Goal: Information Seeking & Learning: Learn about a topic

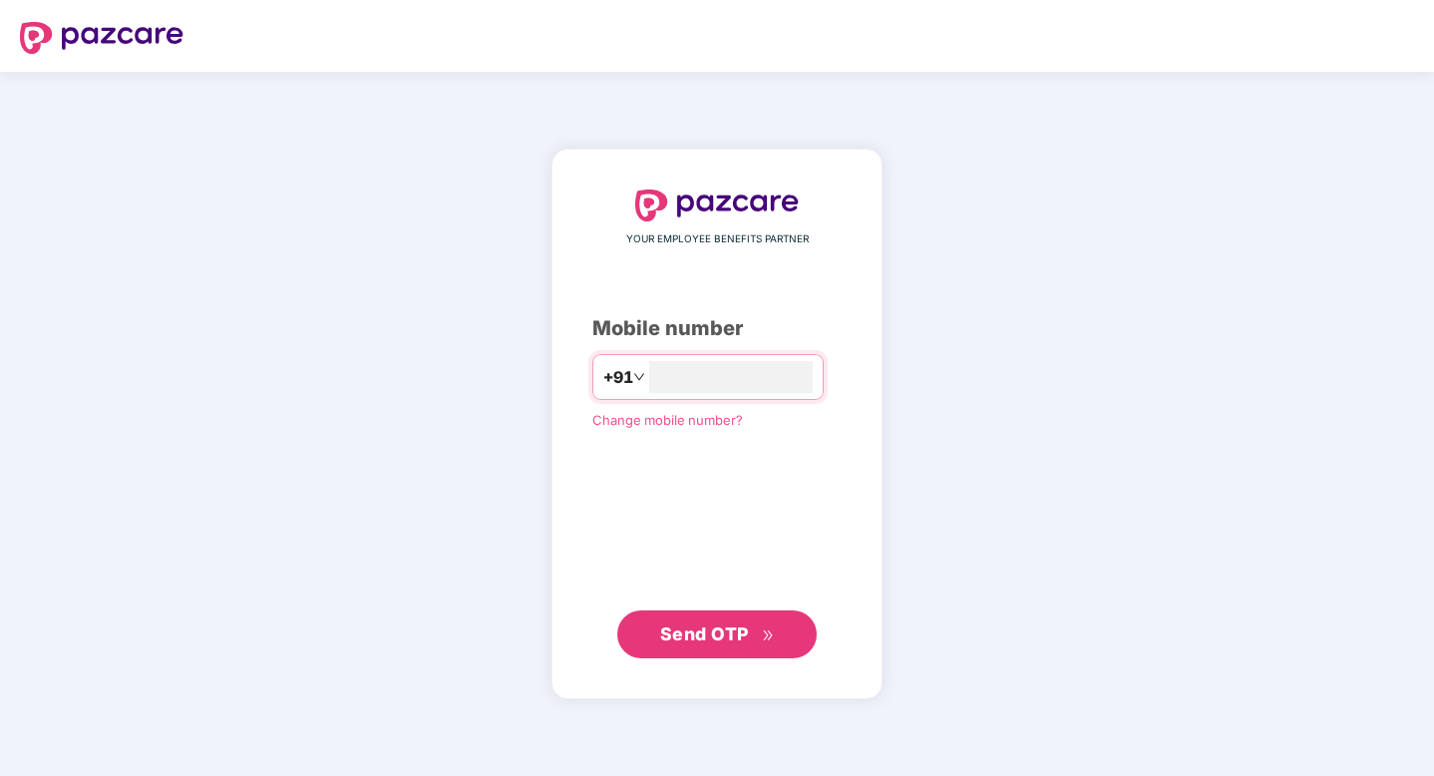
type input "**********"
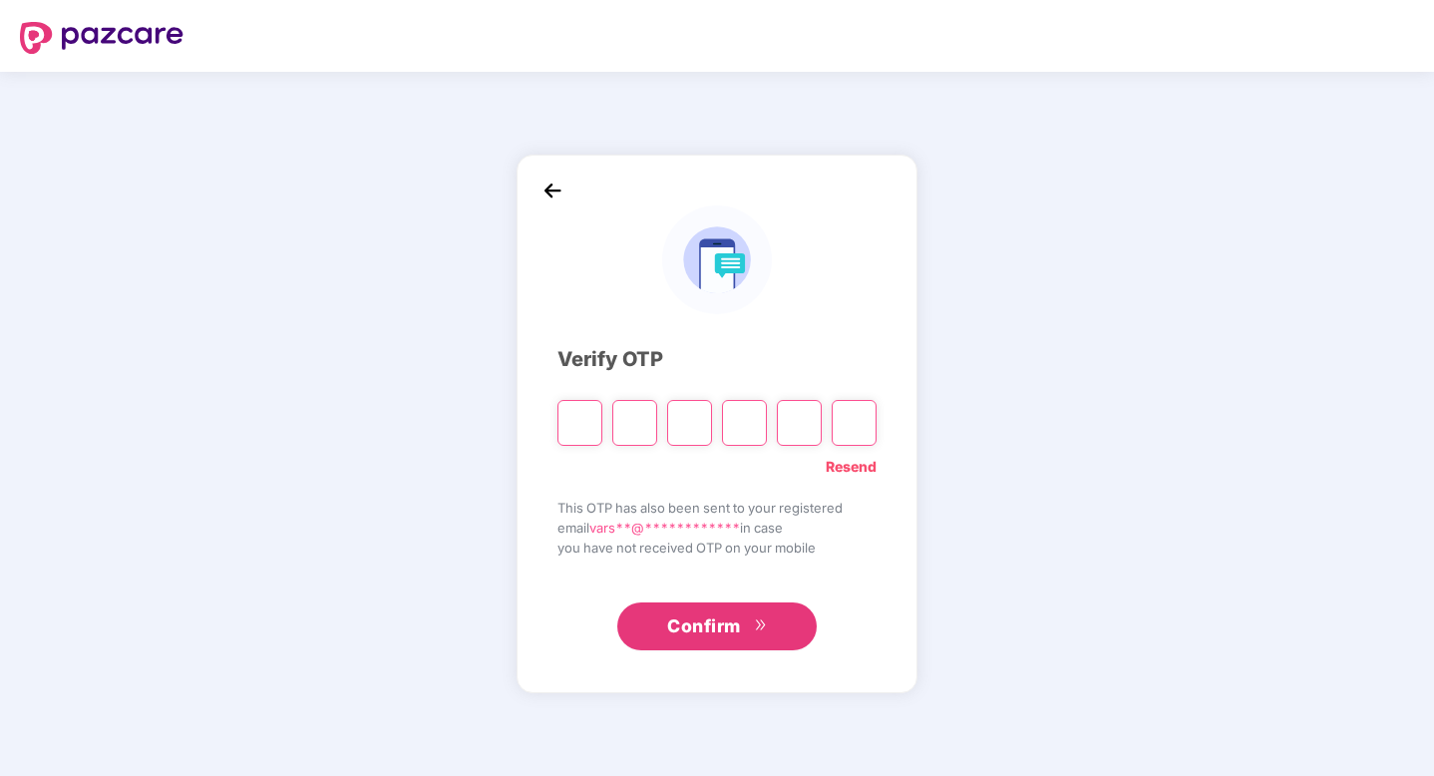
type input "*"
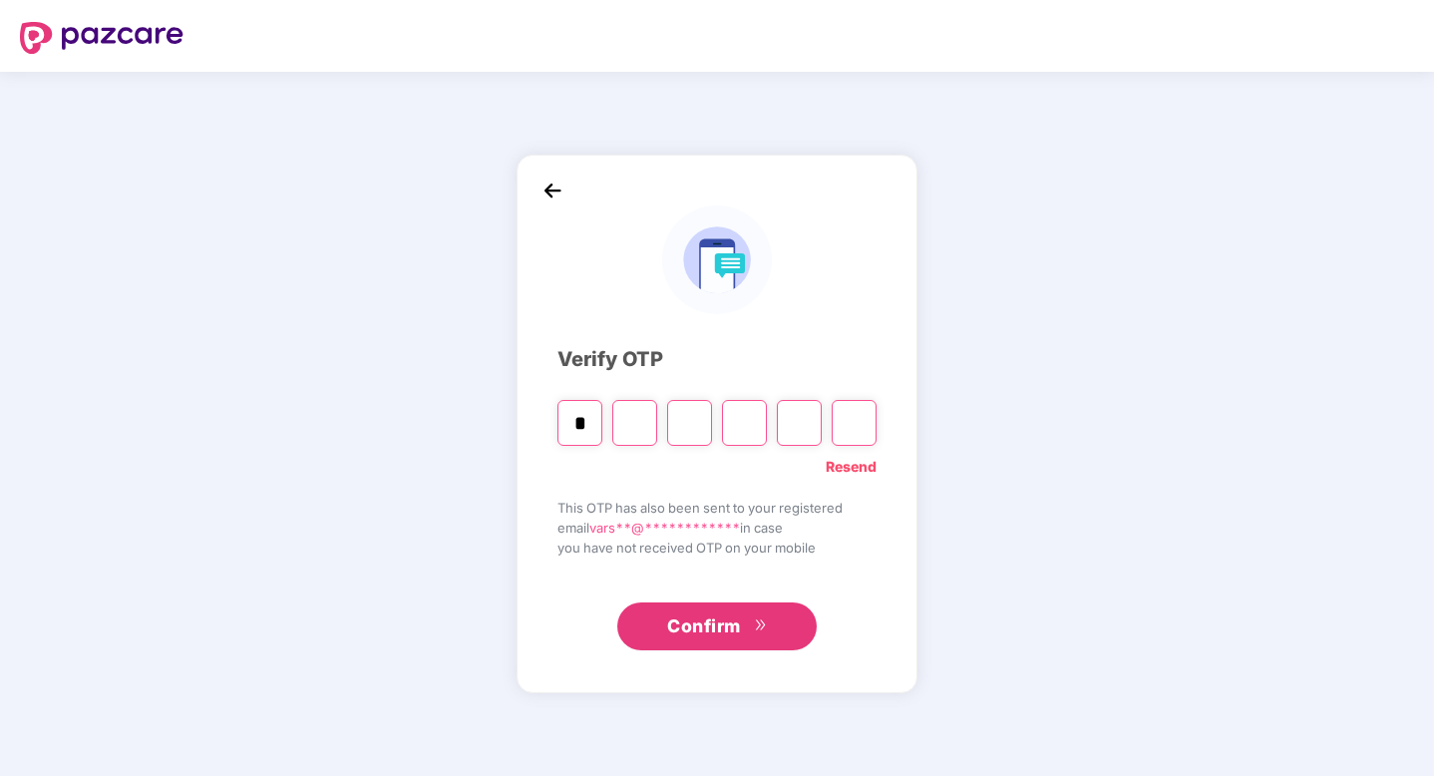
type input "*"
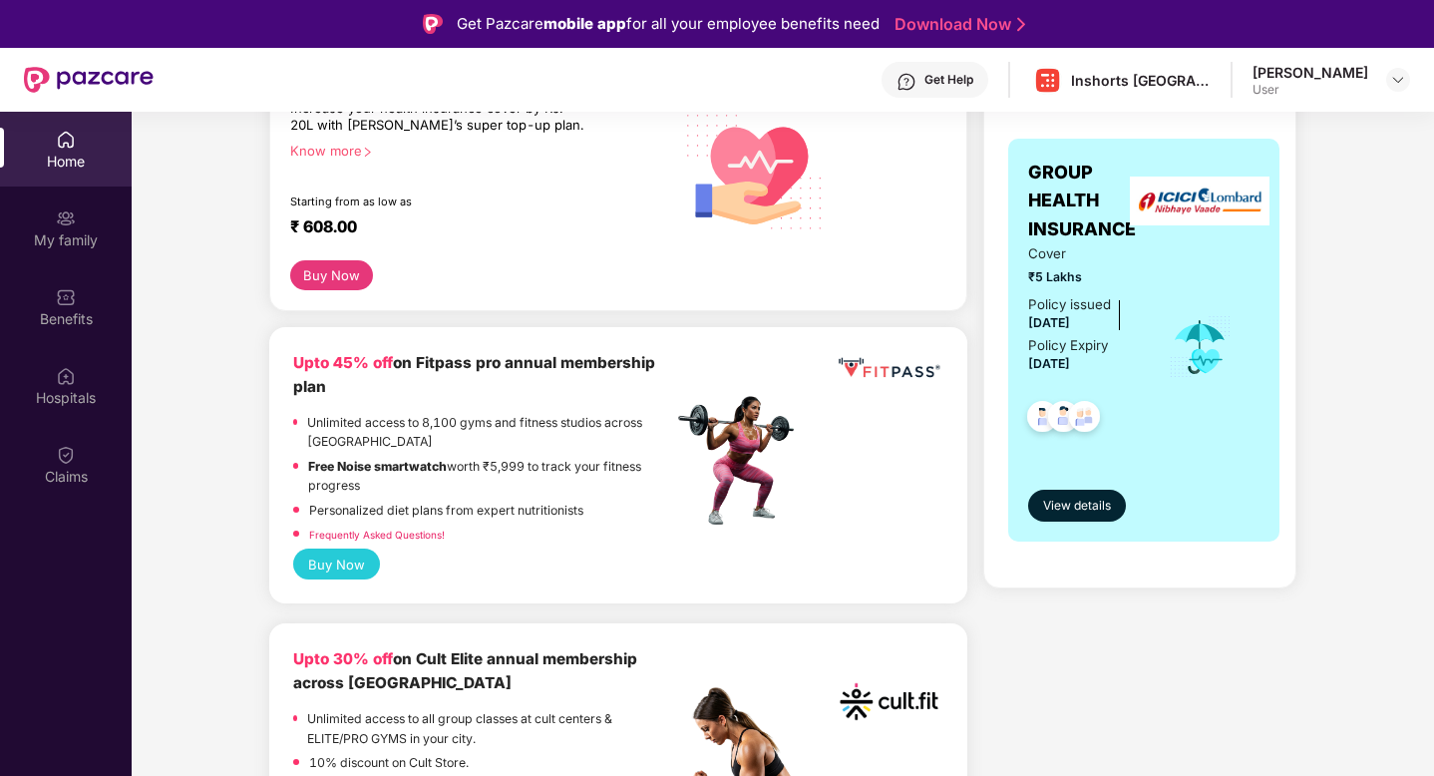
scroll to position [163, 0]
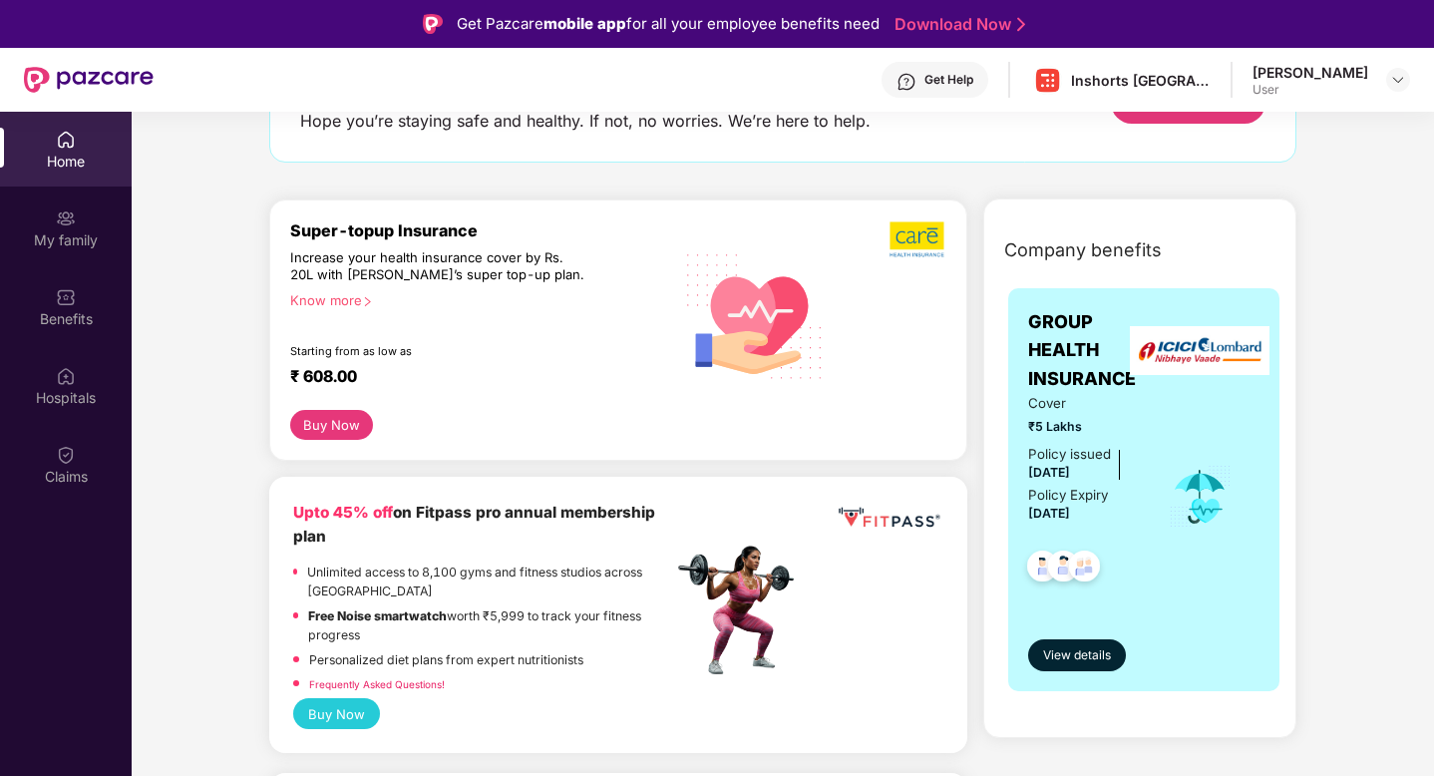
click at [740, 381] on img at bounding box center [755, 314] width 165 height 167
click at [351, 295] on div "Know more" at bounding box center [475, 299] width 371 height 14
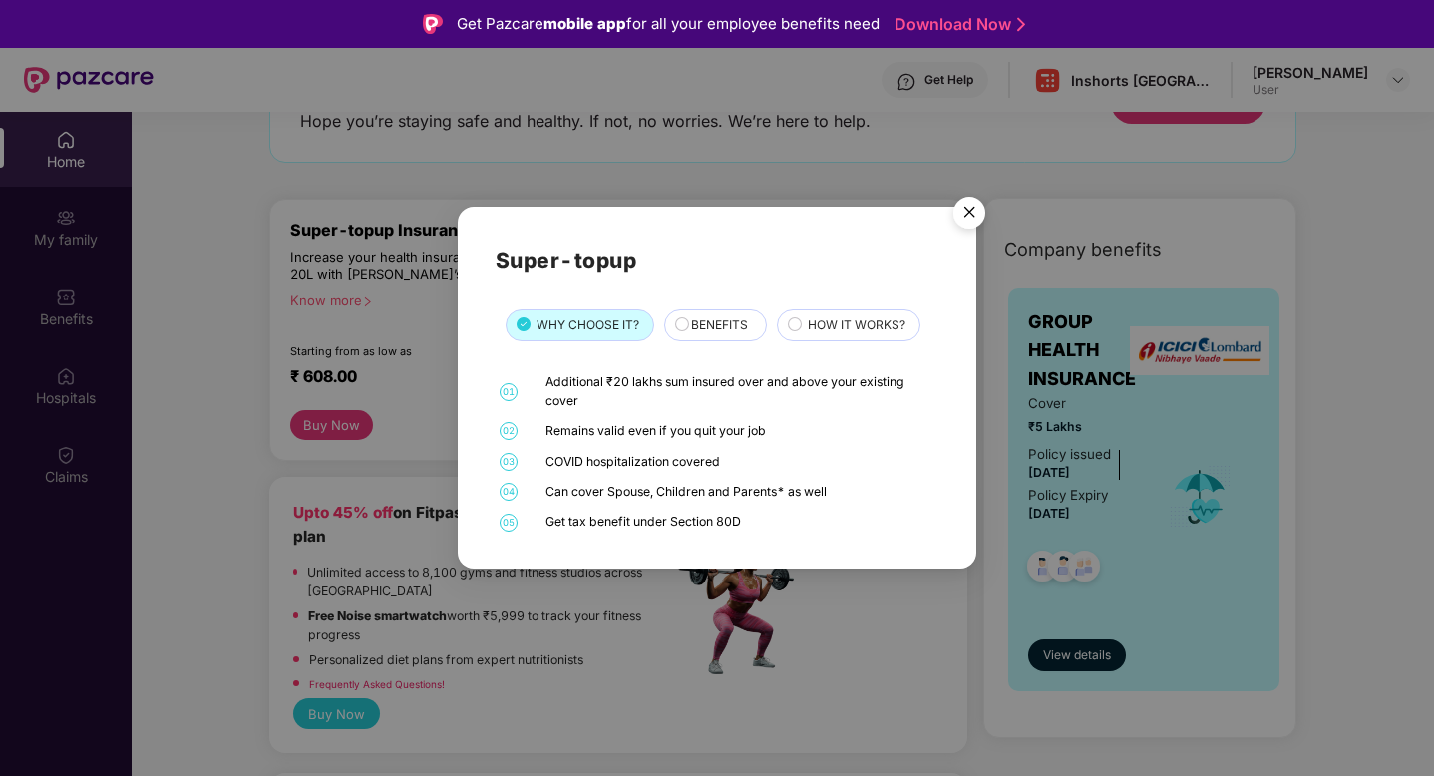
click at [729, 325] on span "BENEFITS" at bounding box center [719, 325] width 57 height 19
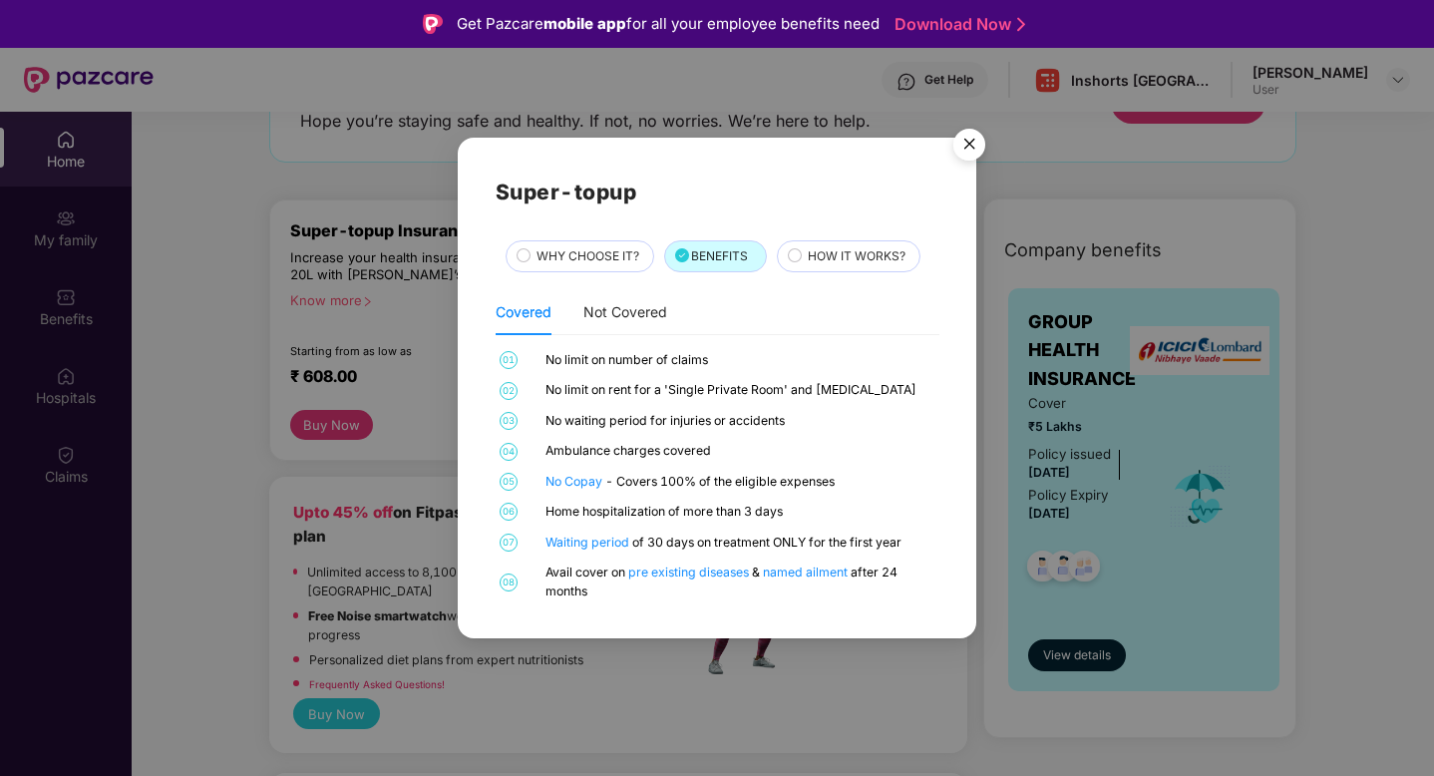
click at [792, 258] on circle at bounding box center [794, 255] width 13 height 13
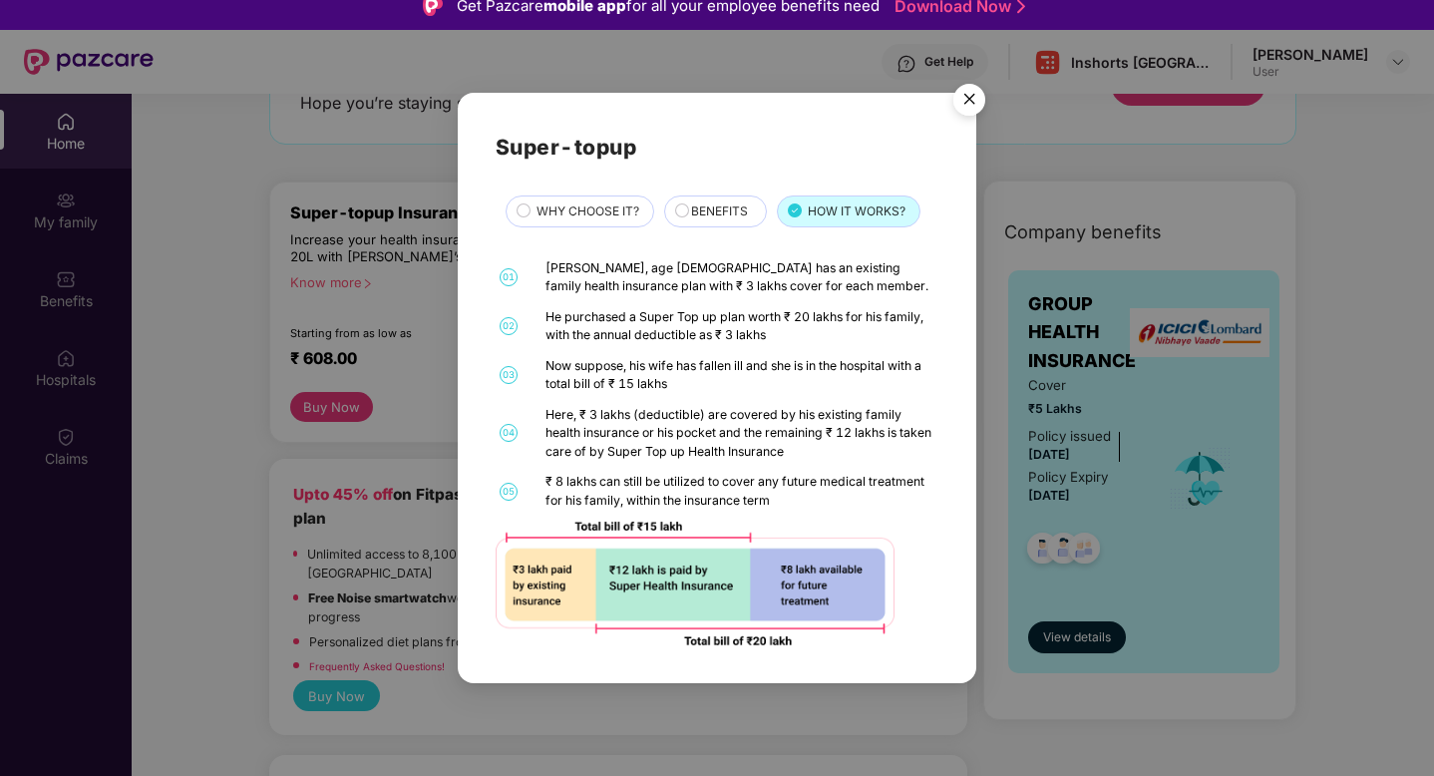
scroll to position [12, 0]
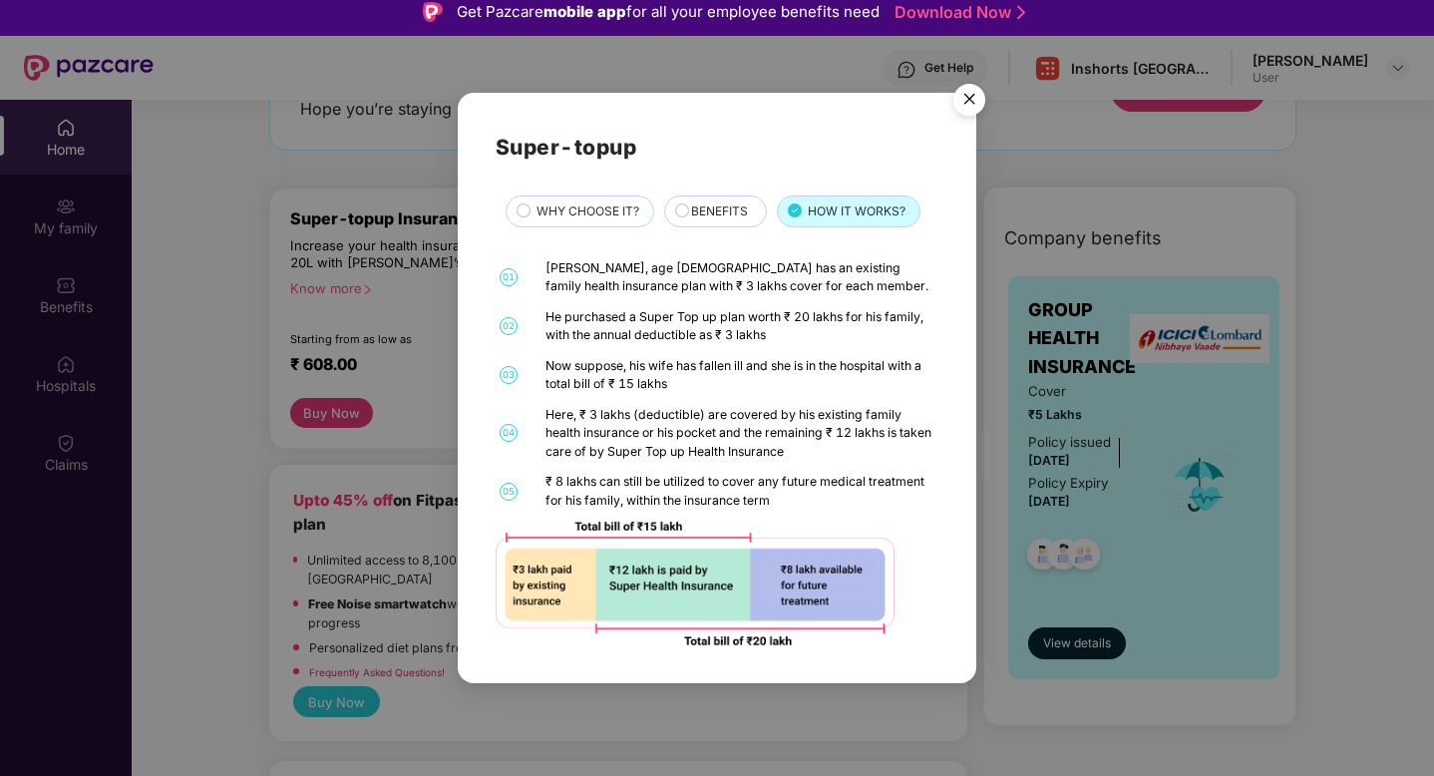
click at [972, 114] on img "Close" at bounding box center [970, 103] width 56 height 56
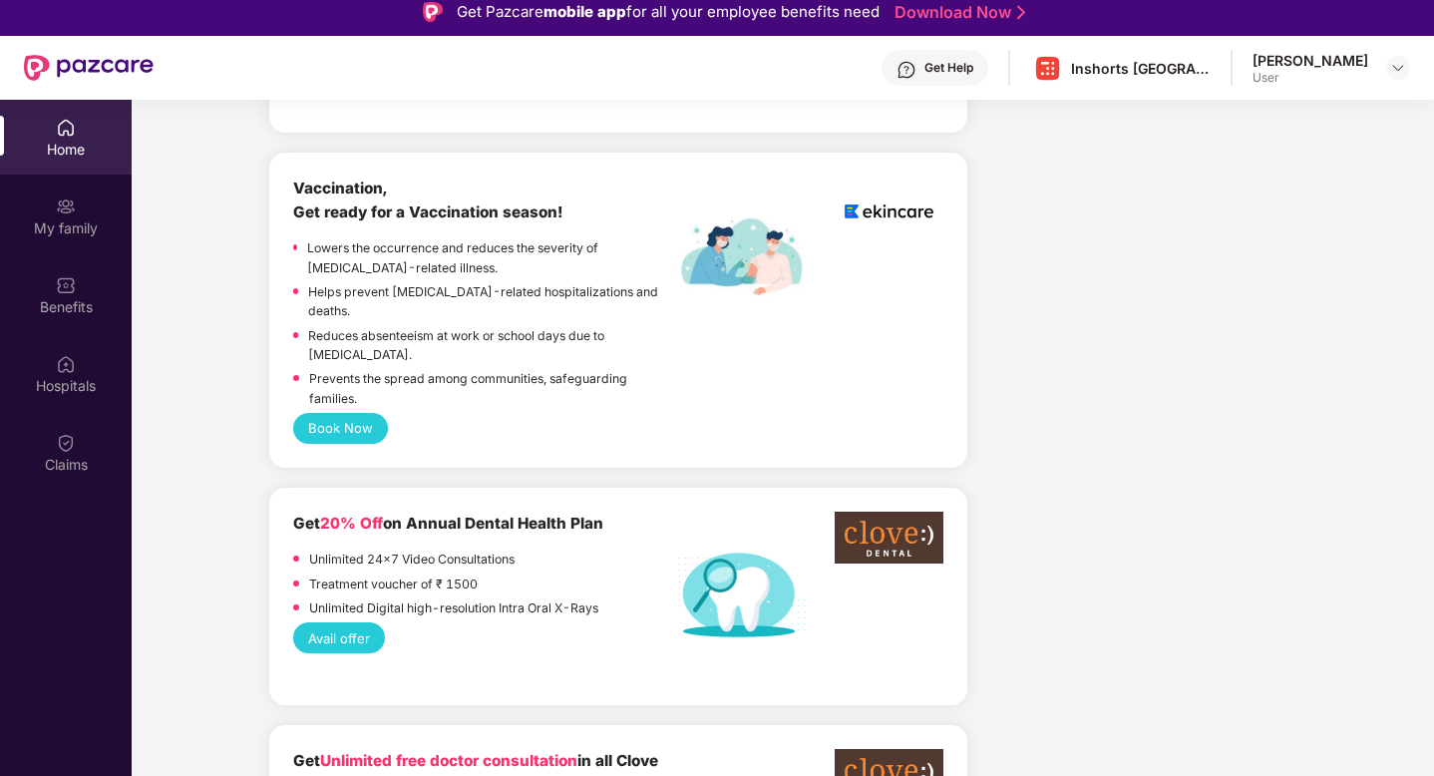
scroll to position [1609, 0]
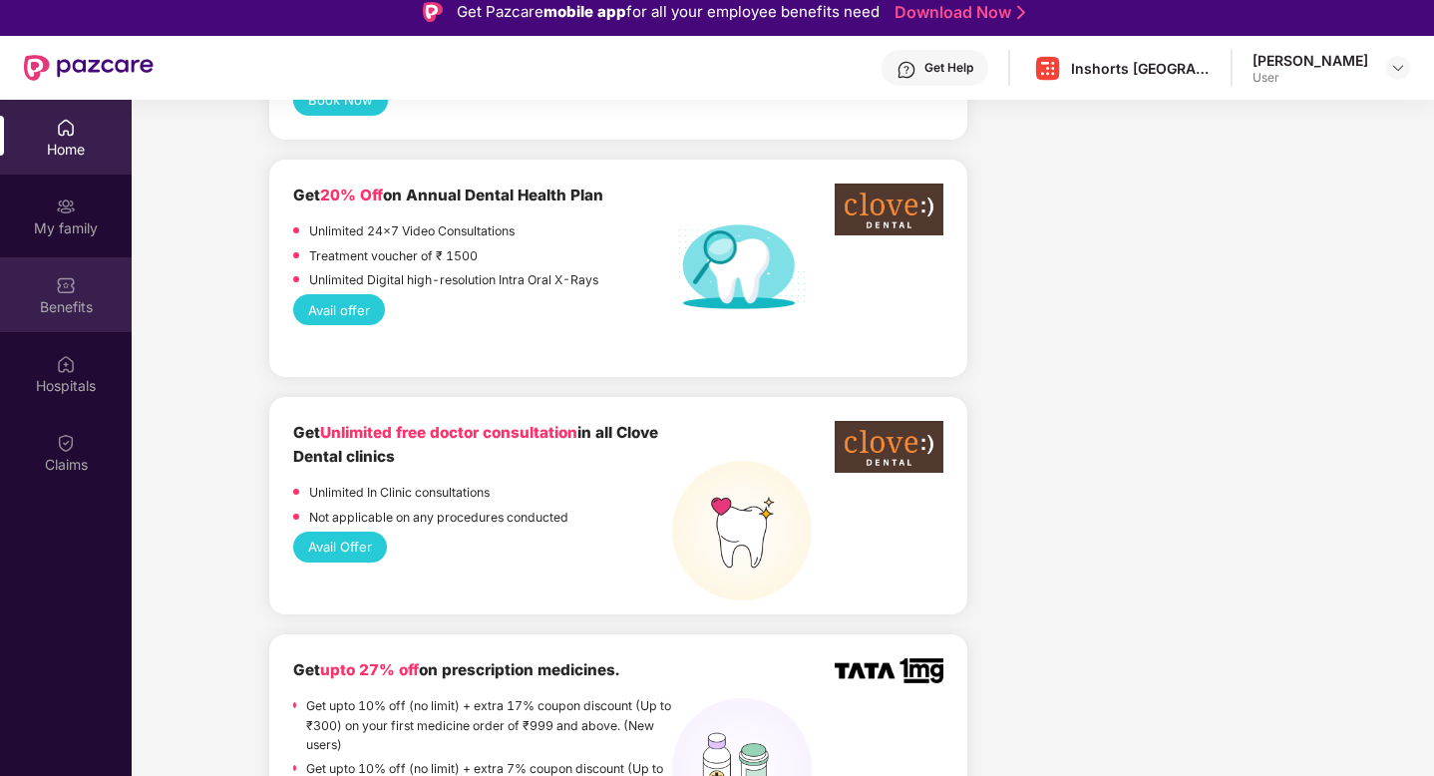
click at [91, 282] on div "Benefits" at bounding box center [66, 294] width 132 height 75
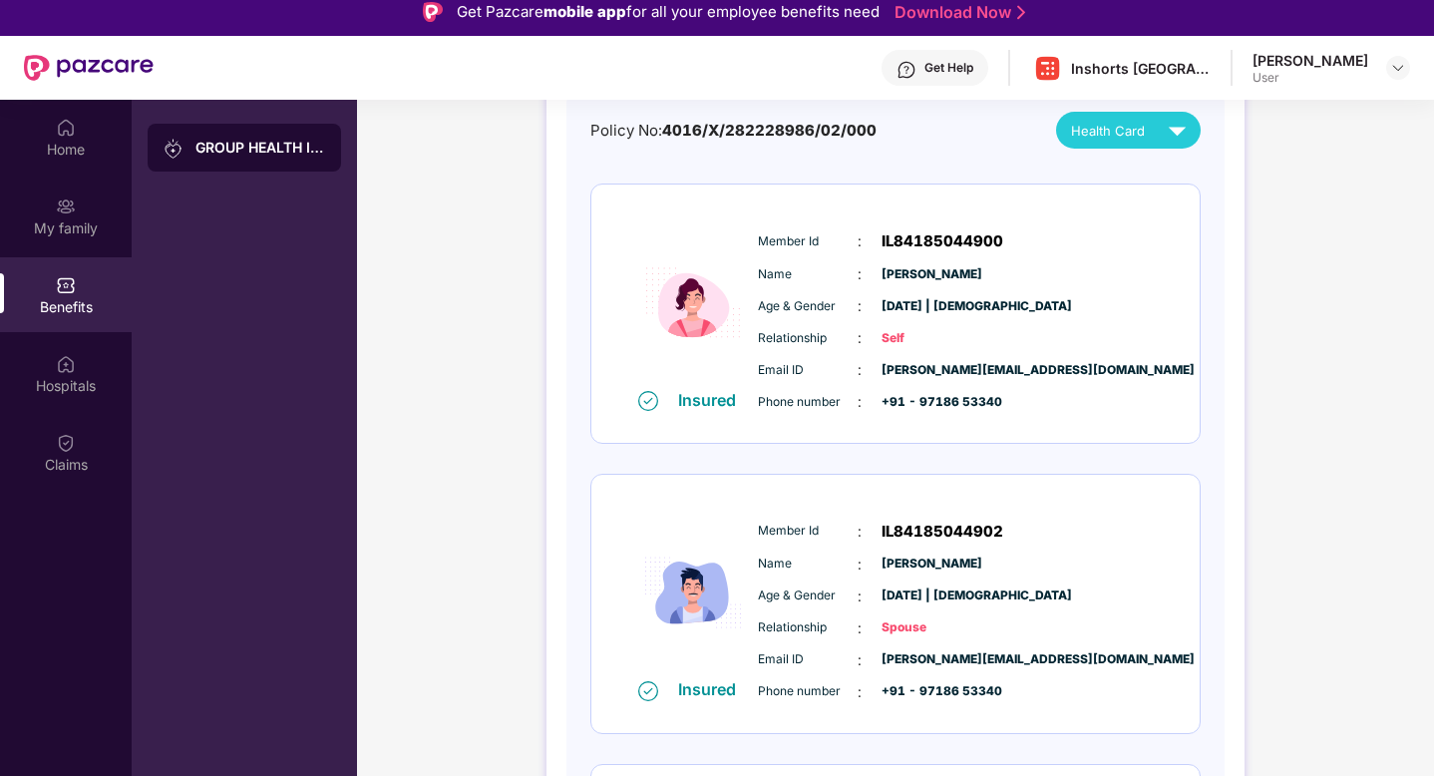
scroll to position [0, 0]
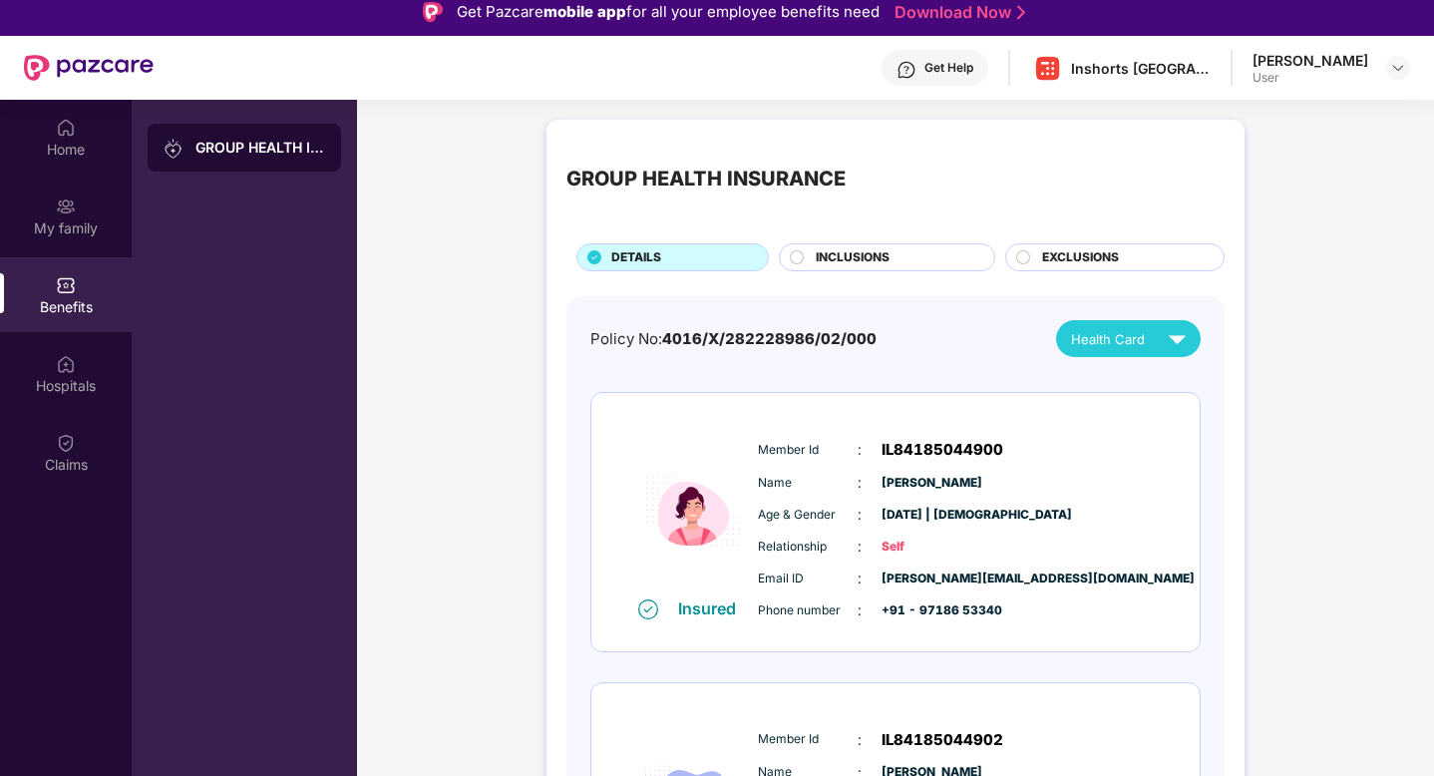
click at [846, 250] on span "INCLUSIONS" at bounding box center [853, 257] width 74 height 19
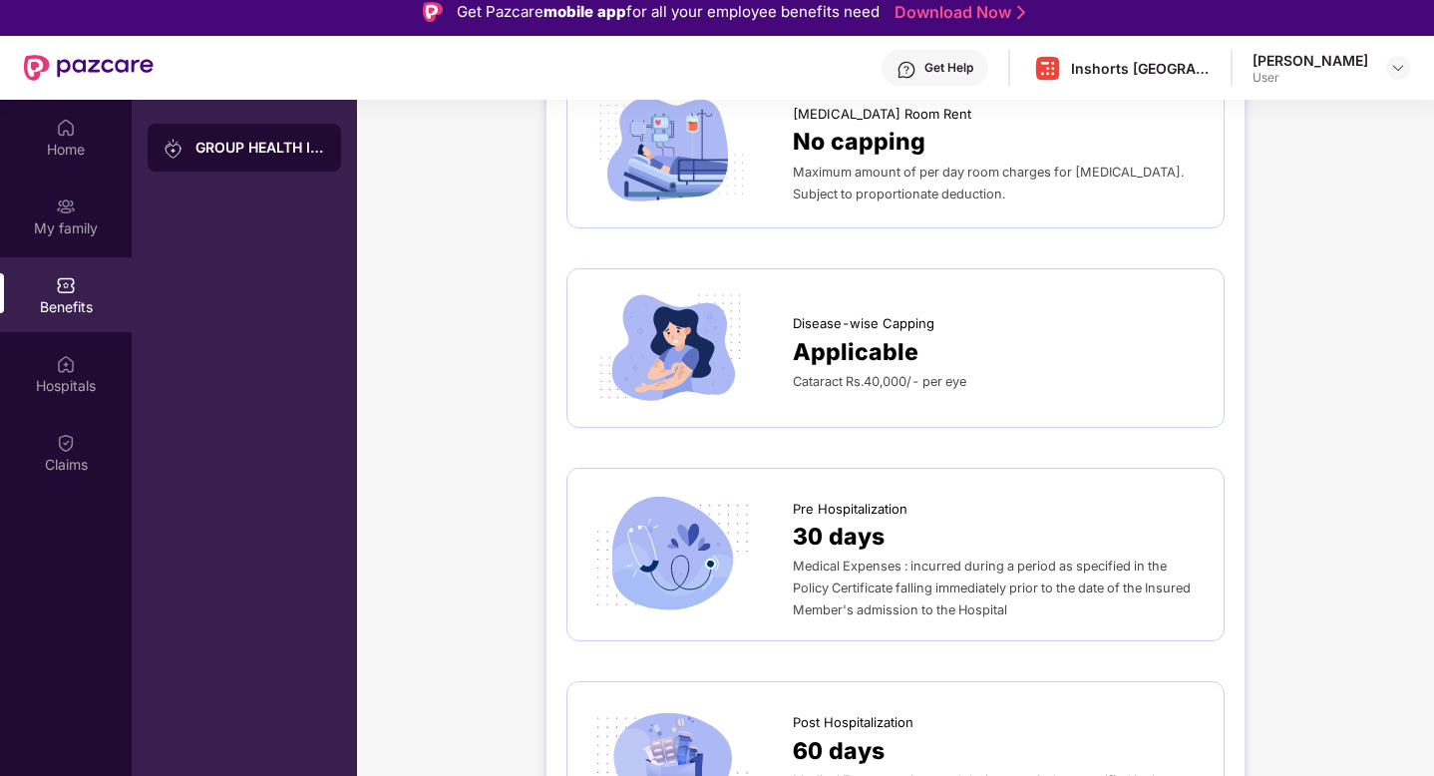
scroll to position [657, 0]
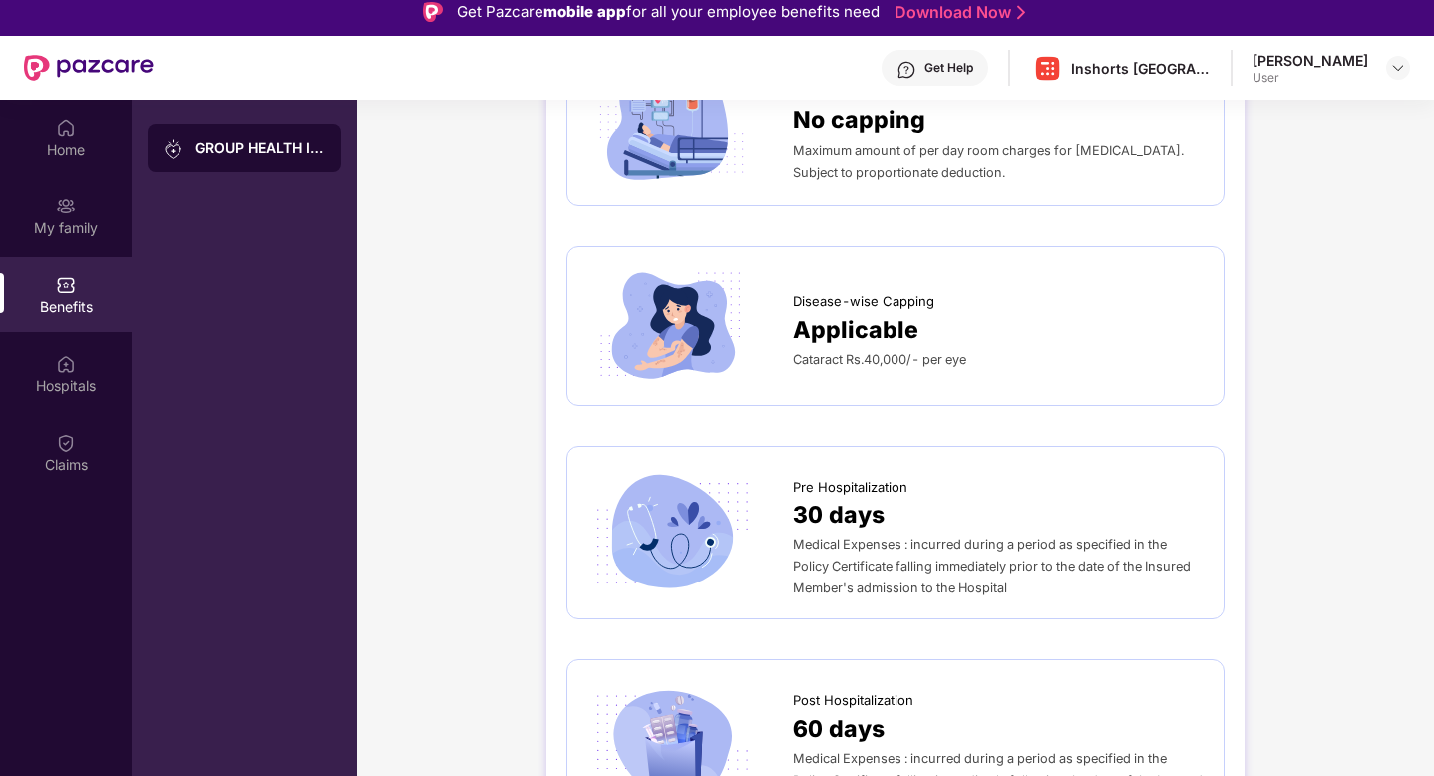
click at [896, 341] on span "Applicable" at bounding box center [856, 330] width 126 height 36
click at [629, 332] on img at bounding box center [671, 326] width 169 height 118
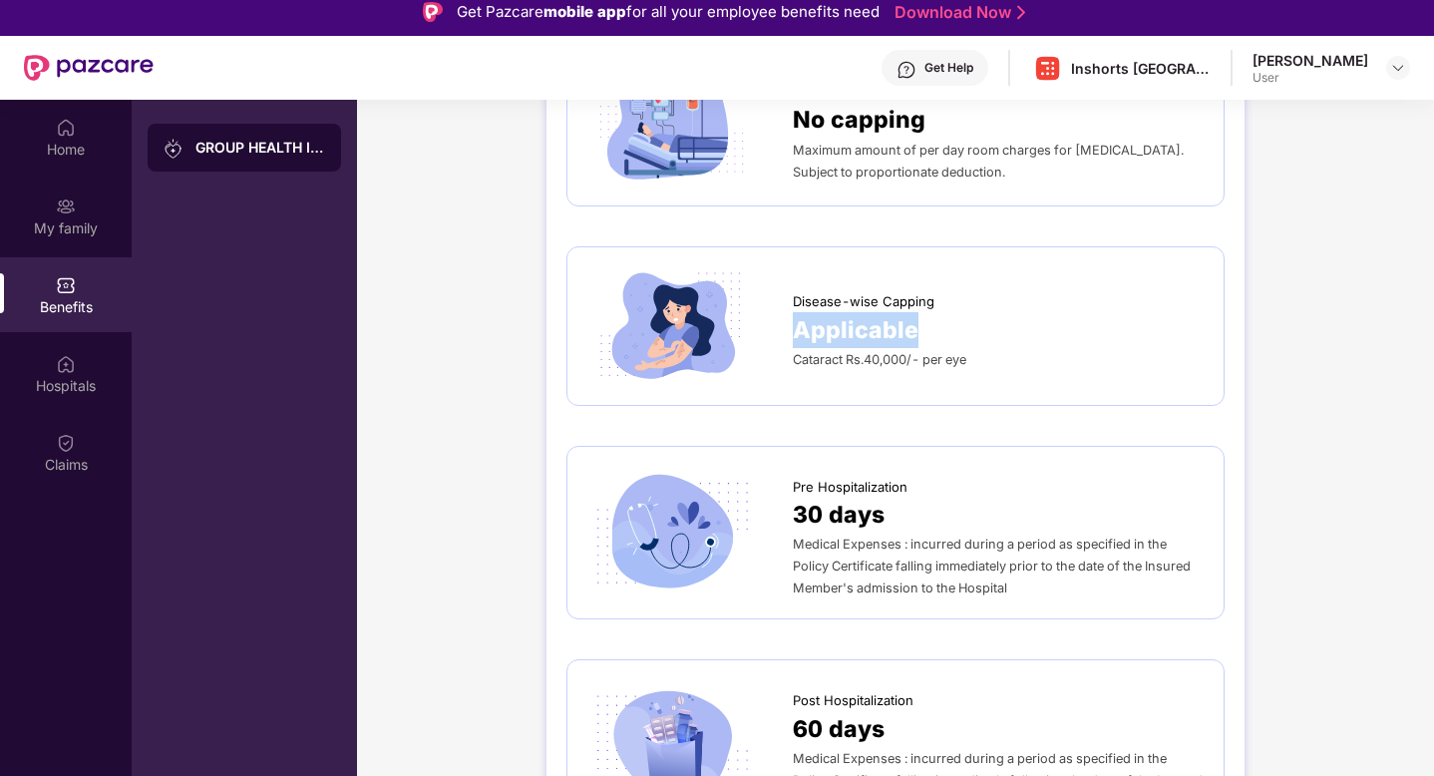
click at [629, 332] on img at bounding box center [671, 326] width 169 height 118
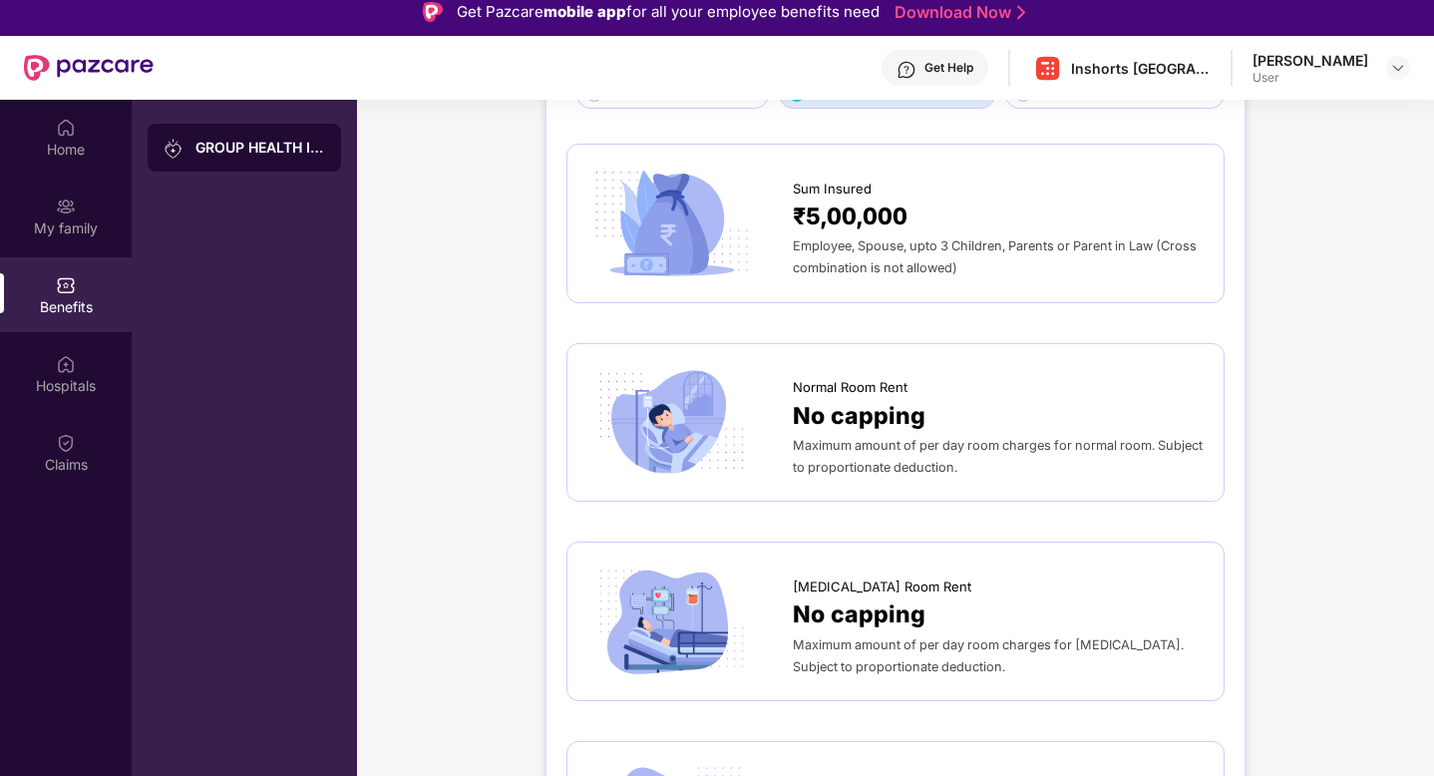
scroll to position [4, 0]
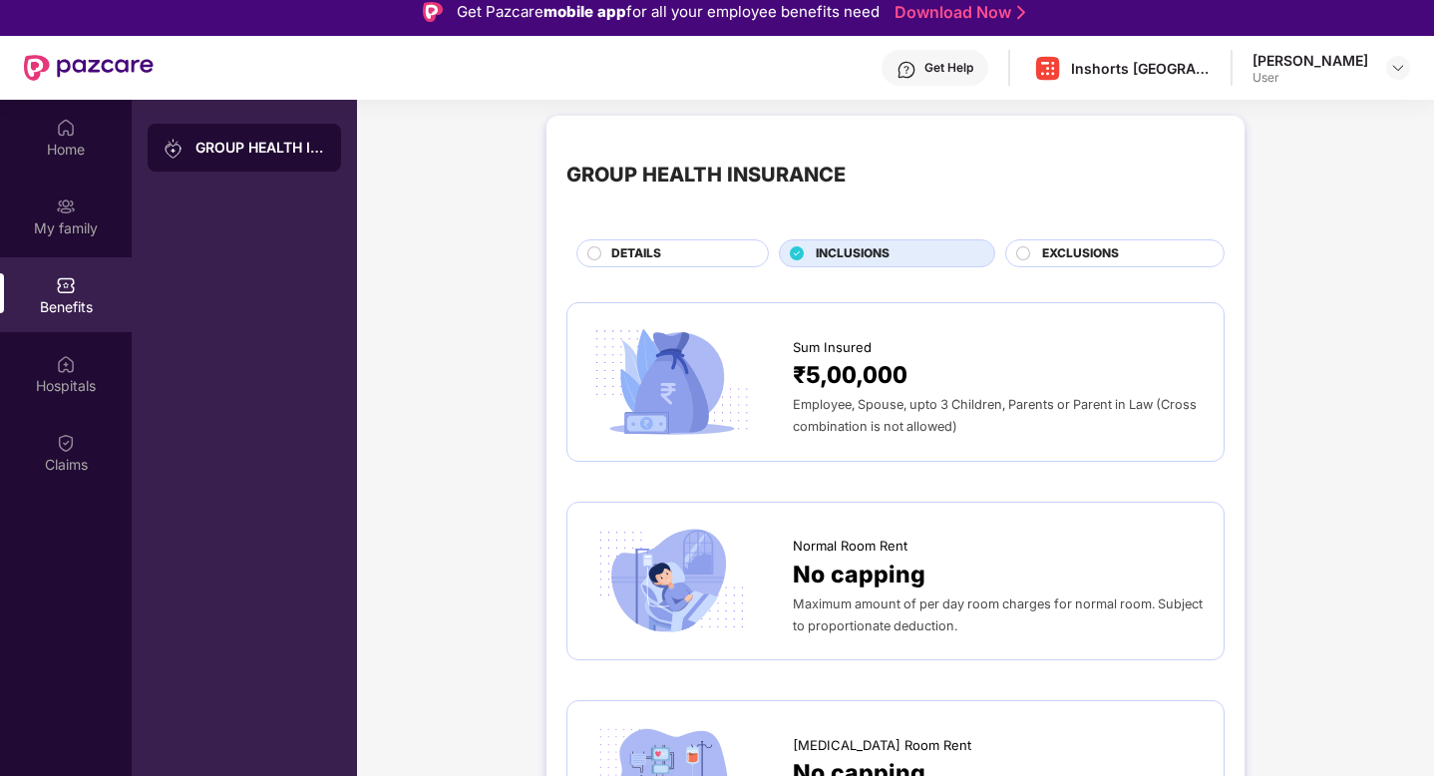
click at [1082, 253] on span "EXCLUSIONS" at bounding box center [1080, 253] width 77 height 19
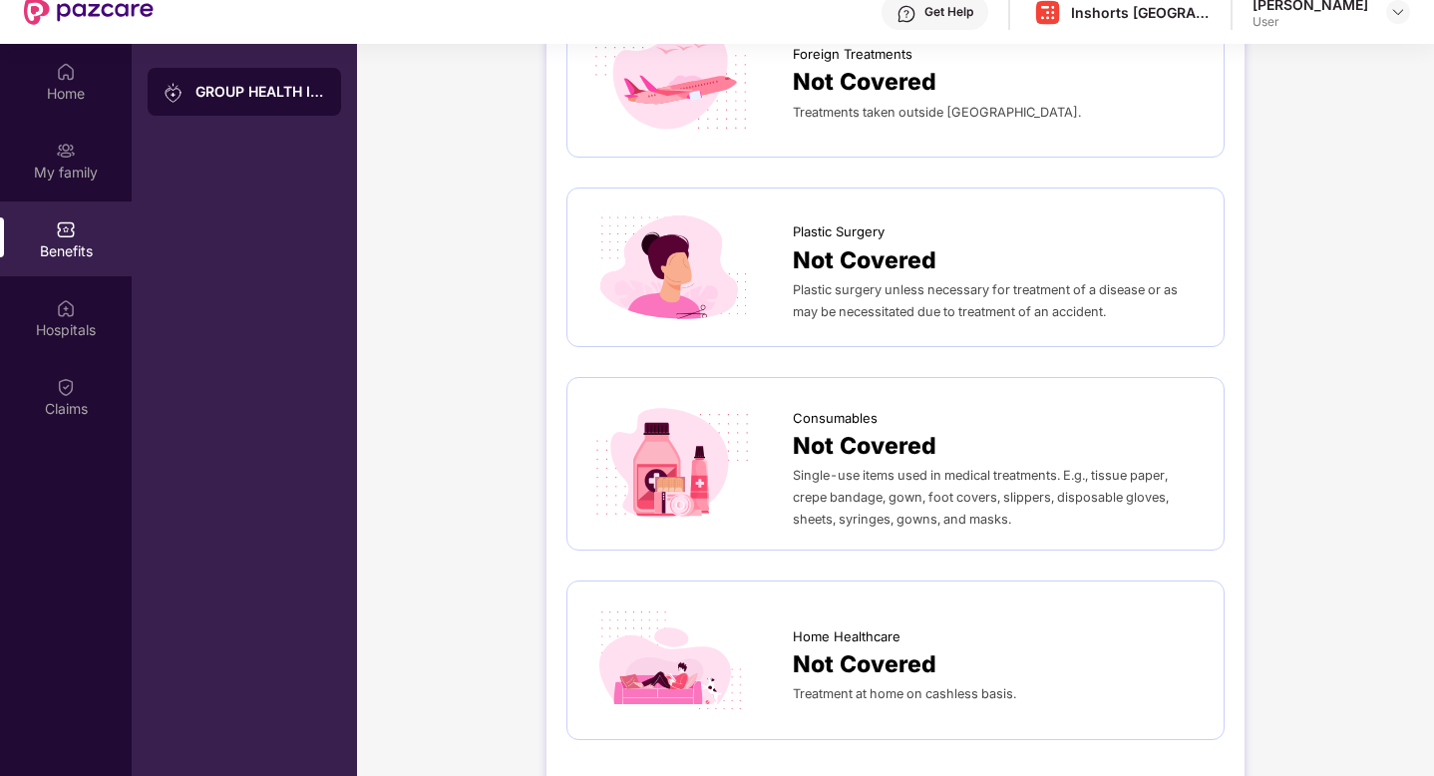
scroll to position [0, 0]
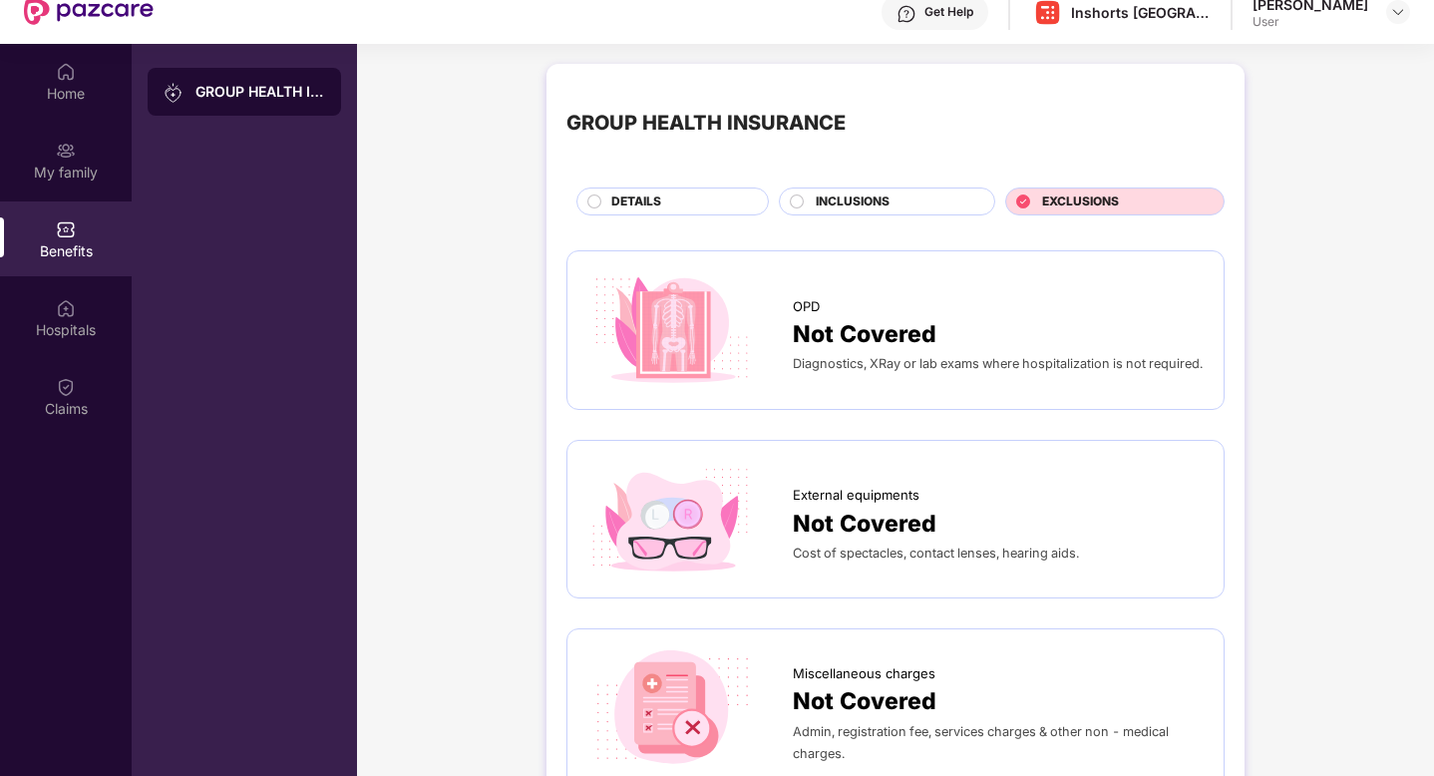
click at [846, 198] on span "INCLUSIONS" at bounding box center [853, 201] width 74 height 19
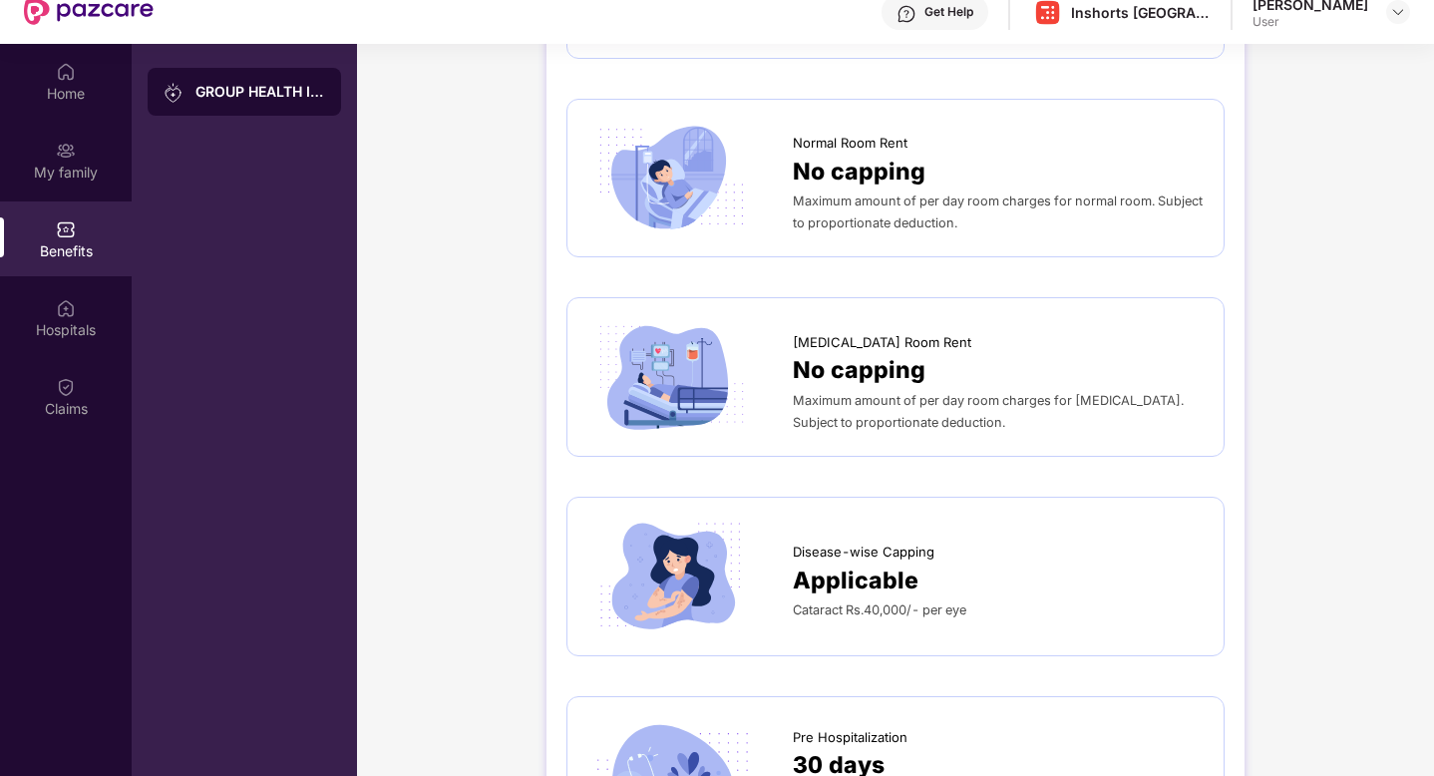
scroll to position [438, 0]
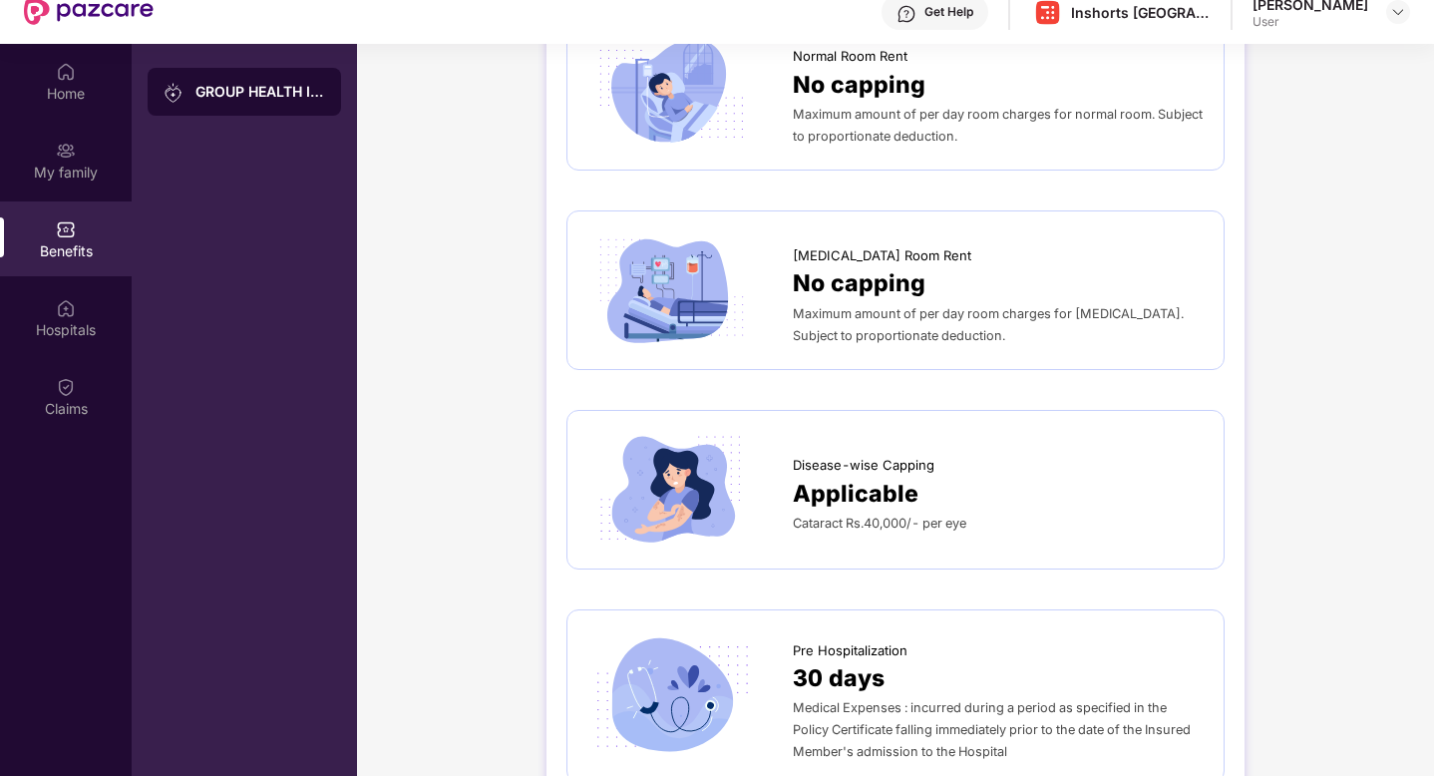
click at [780, 515] on div at bounding box center [689, 490] width 205 height 118
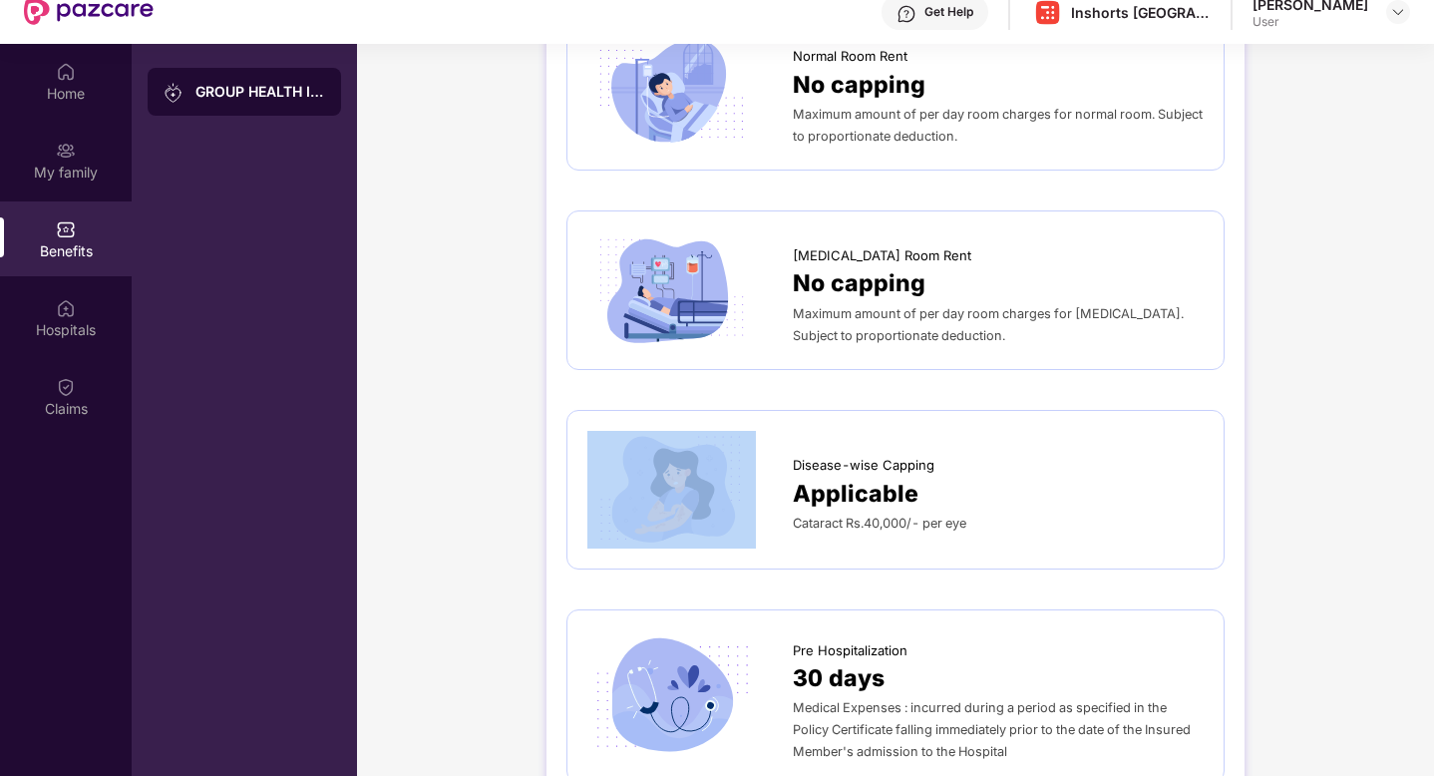
click at [780, 515] on div at bounding box center [689, 490] width 205 height 118
click at [690, 511] on img at bounding box center [671, 490] width 169 height 118
click at [679, 736] on img at bounding box center [671, 696] width 169 height 118
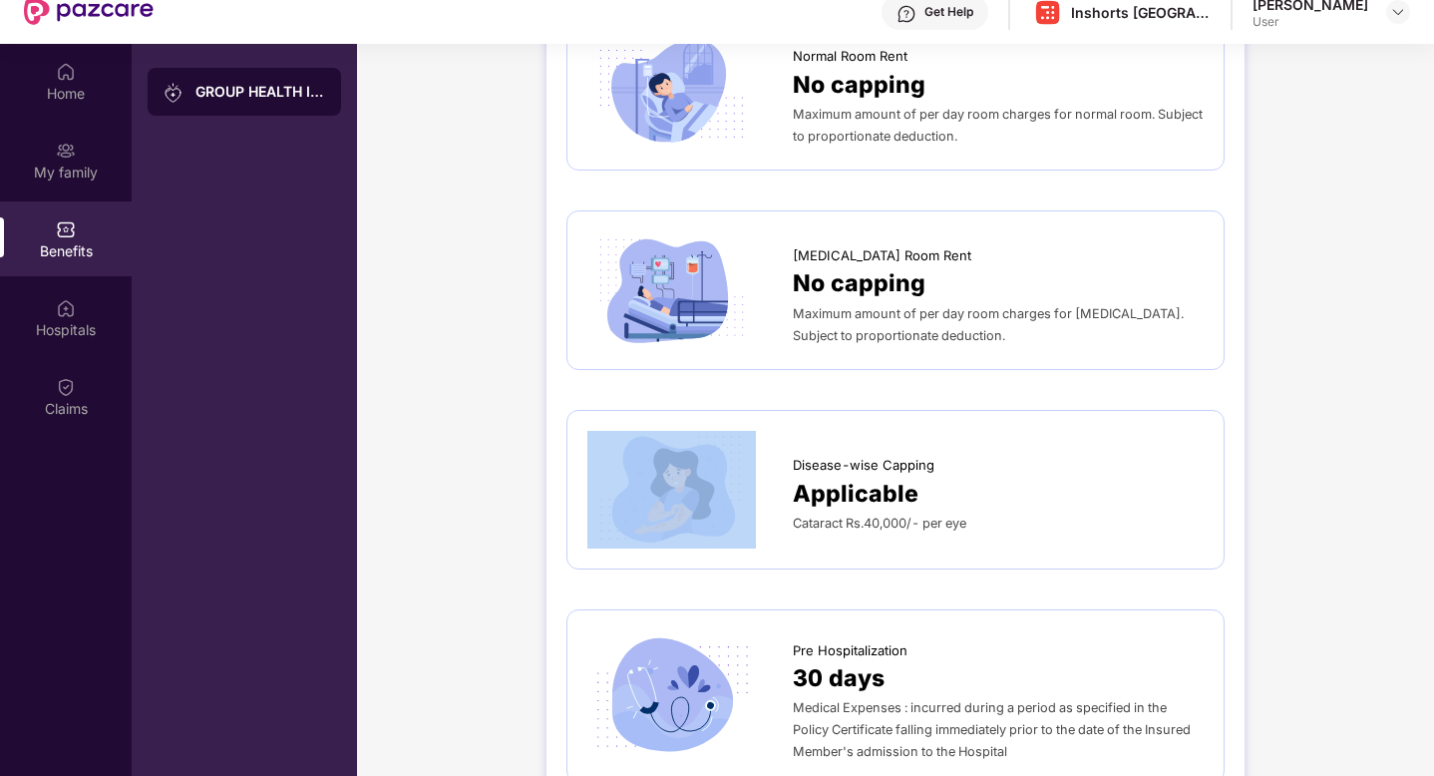
click at [655, 487] on img at bounding box center [671, 490] width 169 height 118
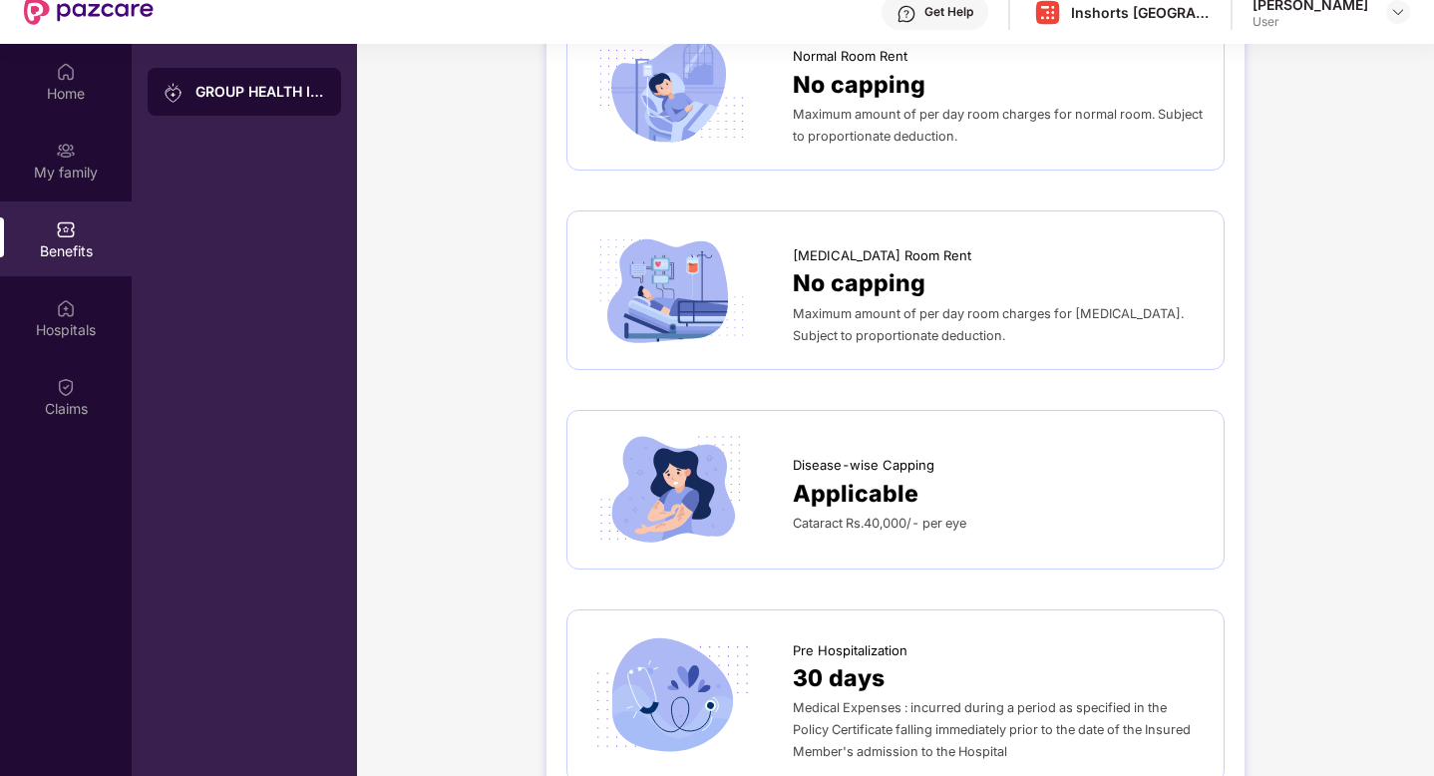
click at [878, 521] on span "Cataract Rs.40,000/- per eye" at bounding box center [880, 523] width 174 height 15
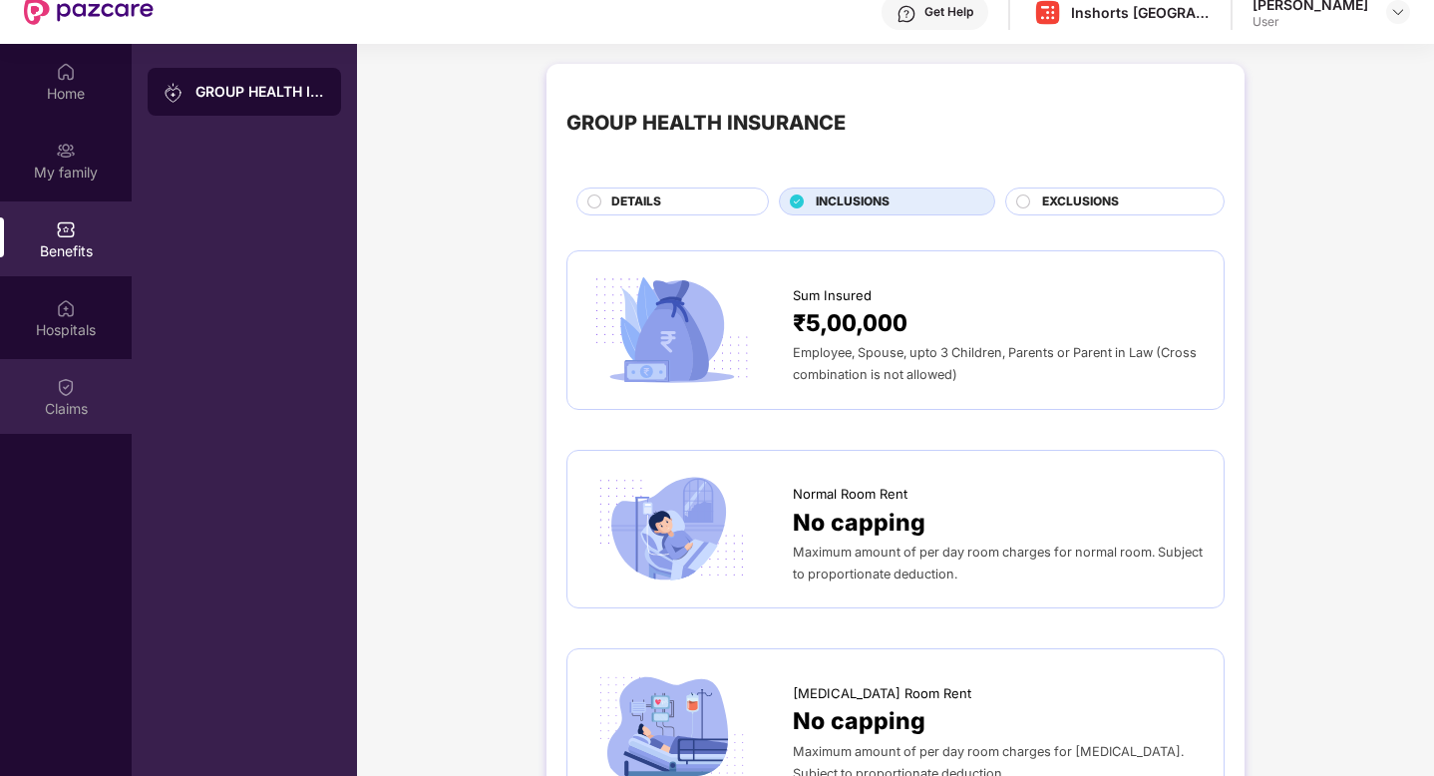
click at [48, 411] on div "Claims" at bounding box center [66, 409] width 132 height 20
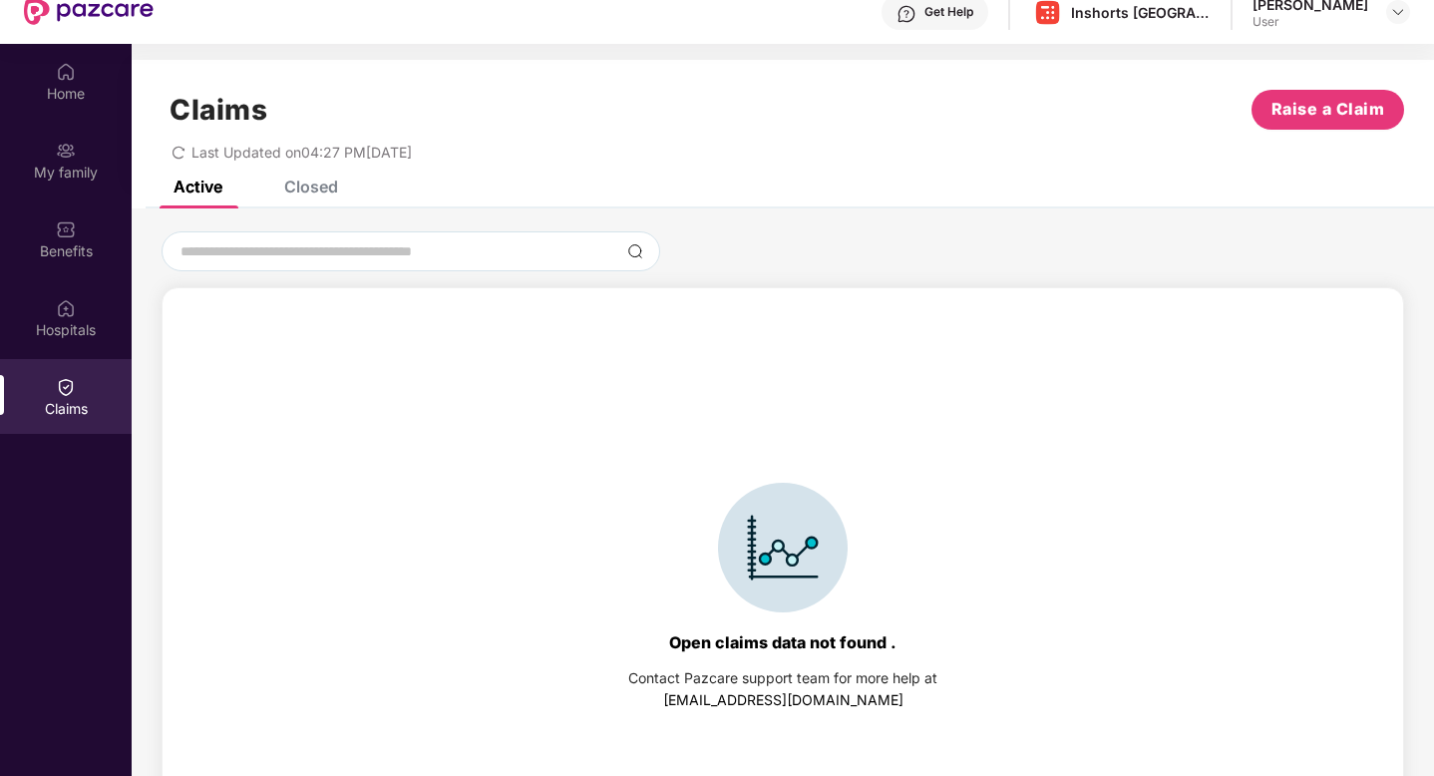
click at [314, 177] on div "Claims Raise a Claim Last Updated on 04:27 PM[DATE]" at bounding box center [783, 120] width 1303 height 121
click at [312, 189] on div "Closed" at bounding box center [311, 187] width 54 height 20
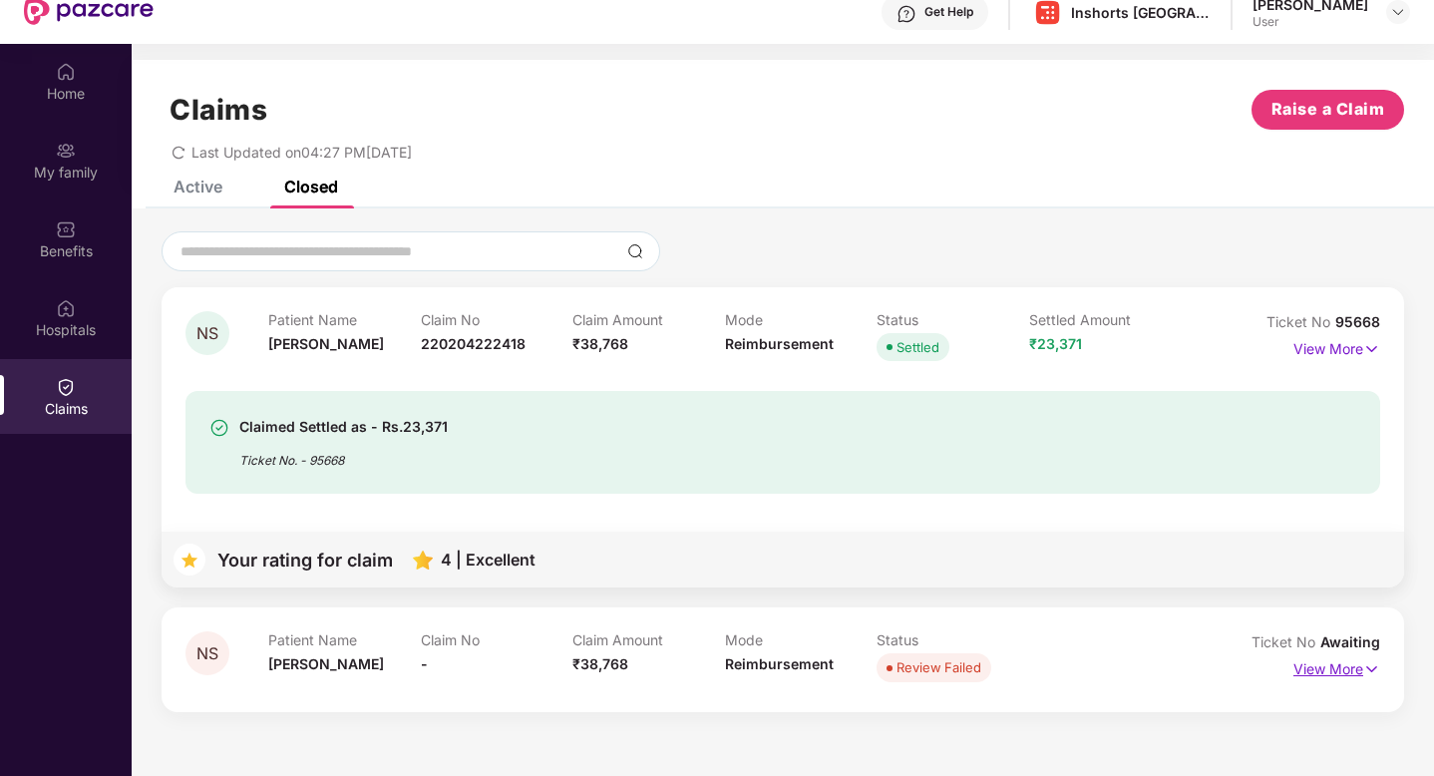
click at [1366, 677] on img at bounding box center [1371, 669] width 17 height 22
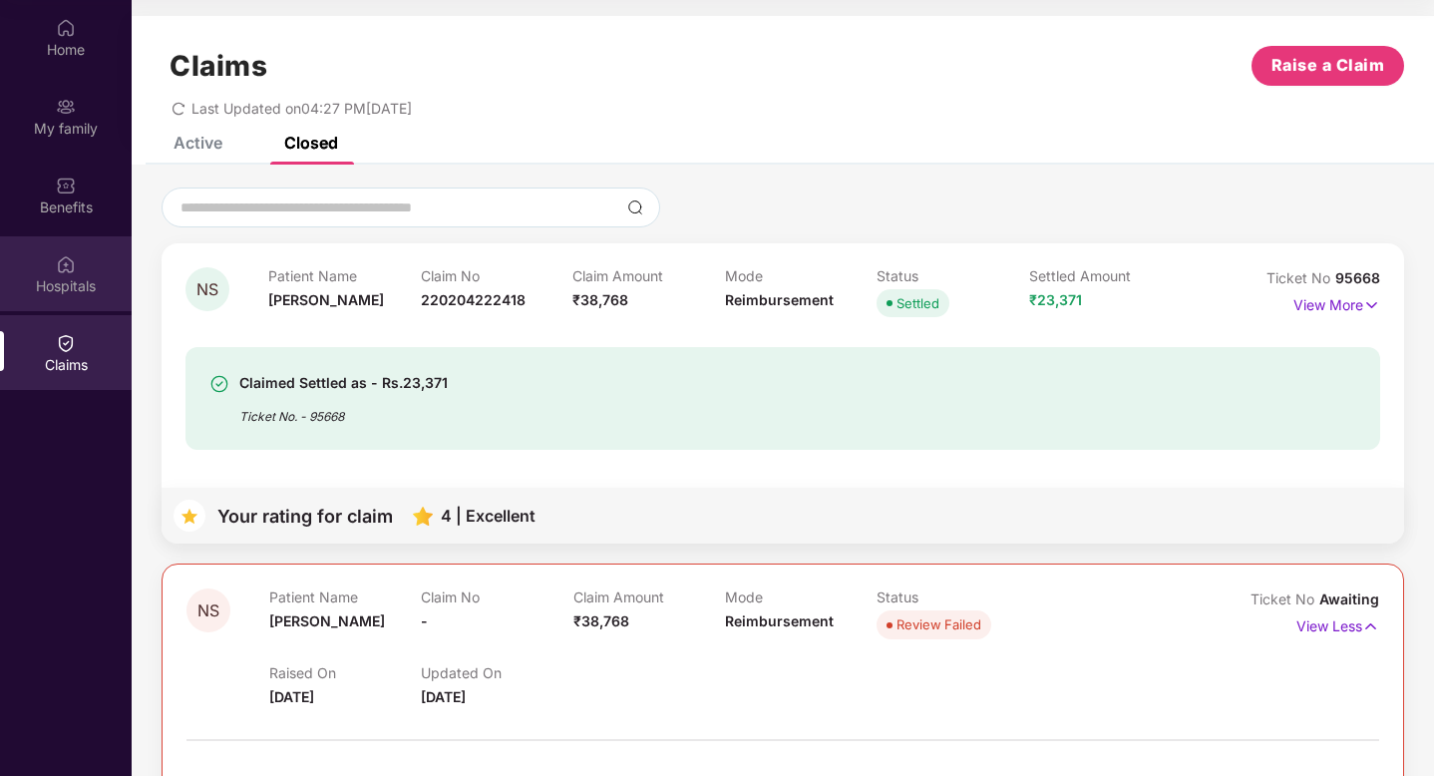
click at [62, 289] on div "Hospitals" at bounding box center [66, 286] width 132 height 20
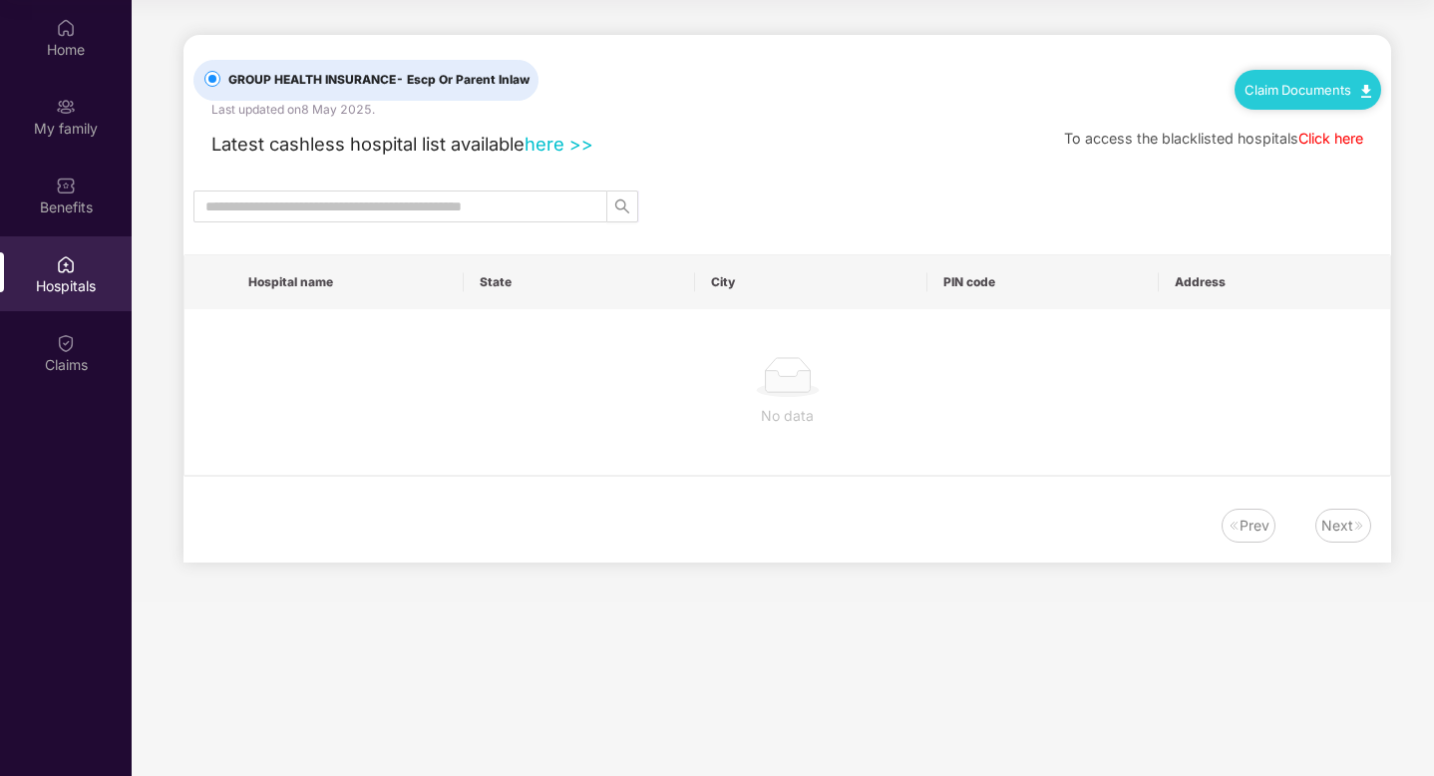
click at [71, 155] on div "Home My family Benefits Hospitals Claims" at bounding box center [66, 197] width 132 height 394
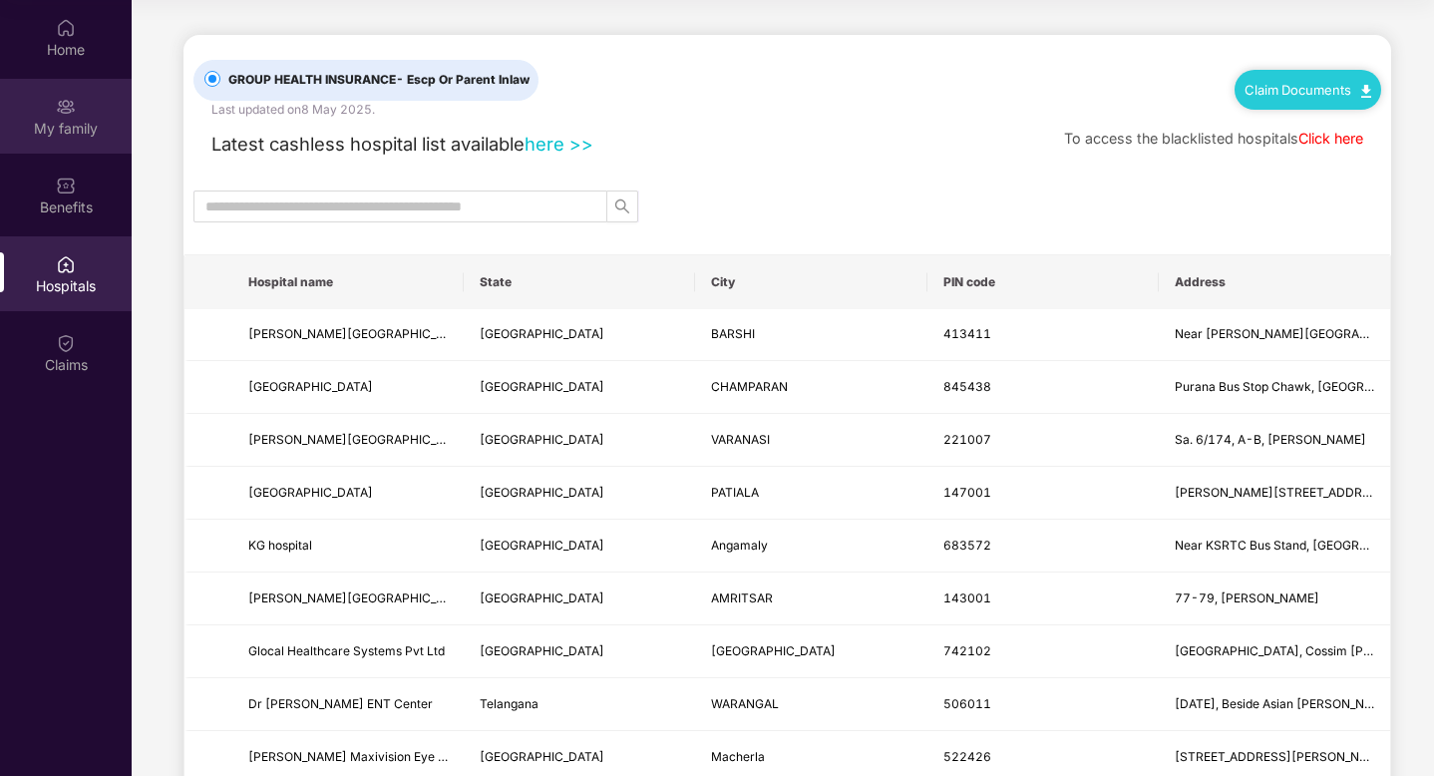
click at [64, 125] on div "My family" at bounding box center [66, 129] width 132 height 20
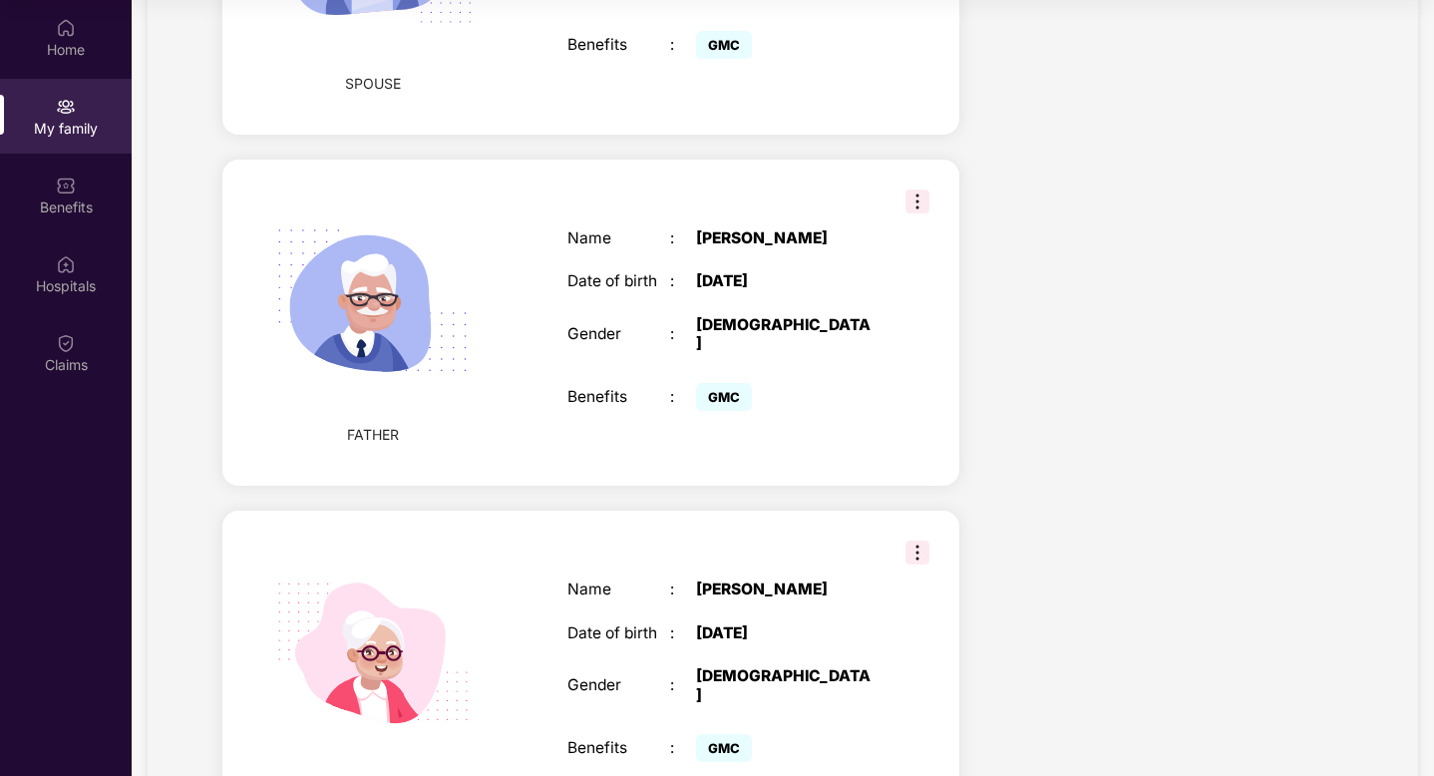
scroll to position [823, 0]
click at [49, 34] on div "Home" at bounding box center [66, 37] width 132 height 75
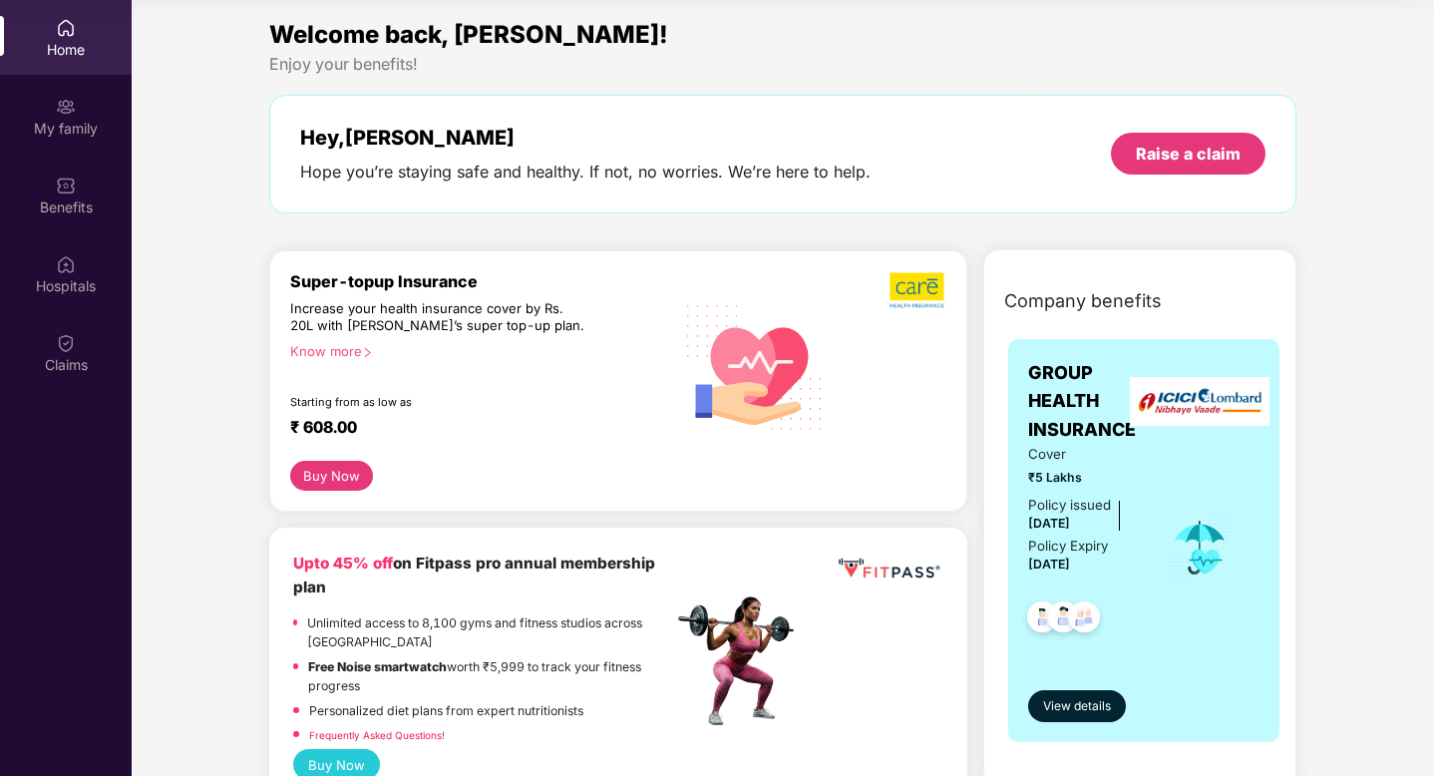
click at [342, 344] on div "Know more" at bounding box center [475, 350] width 371 height 14
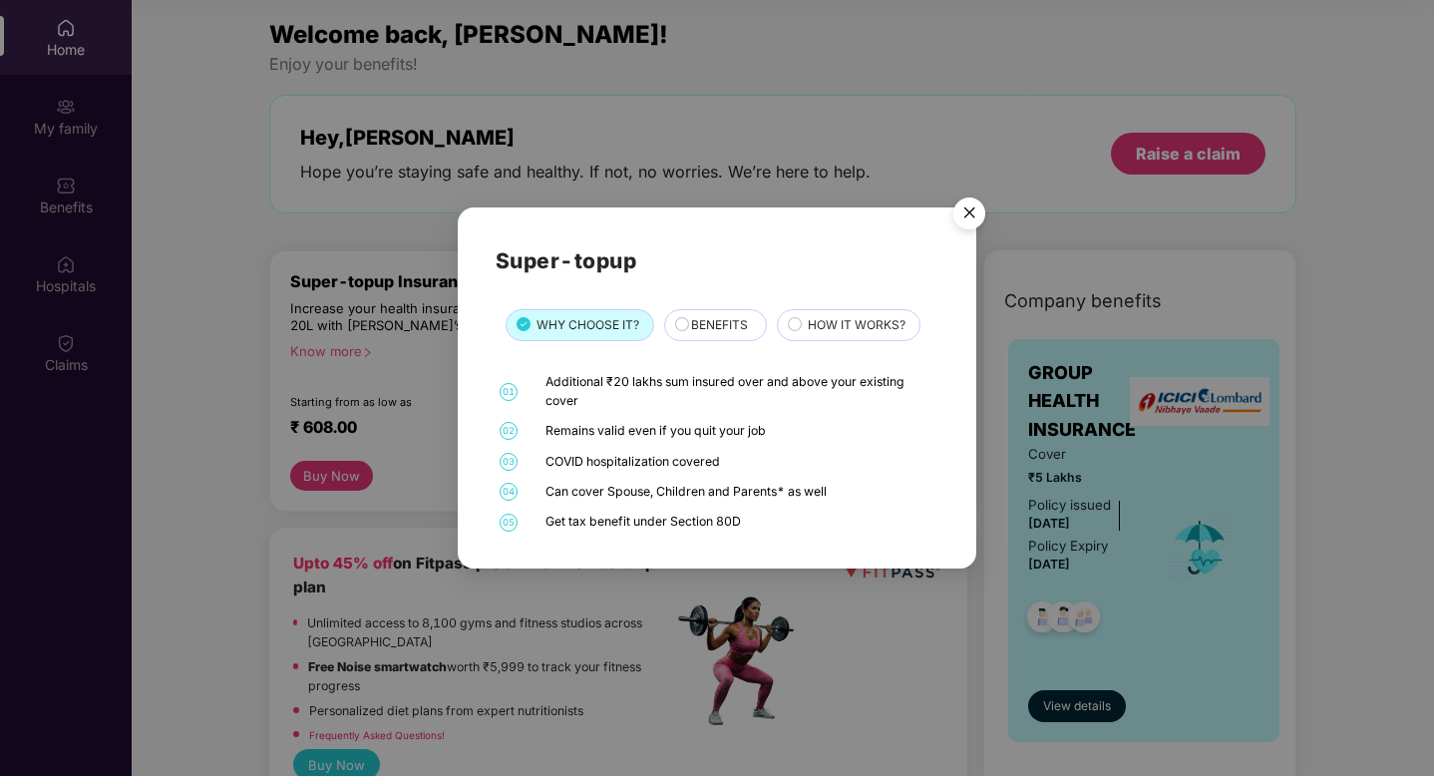
click at [959, 209] on img "Close" at bounding box center [970, 217] width 56 height 56
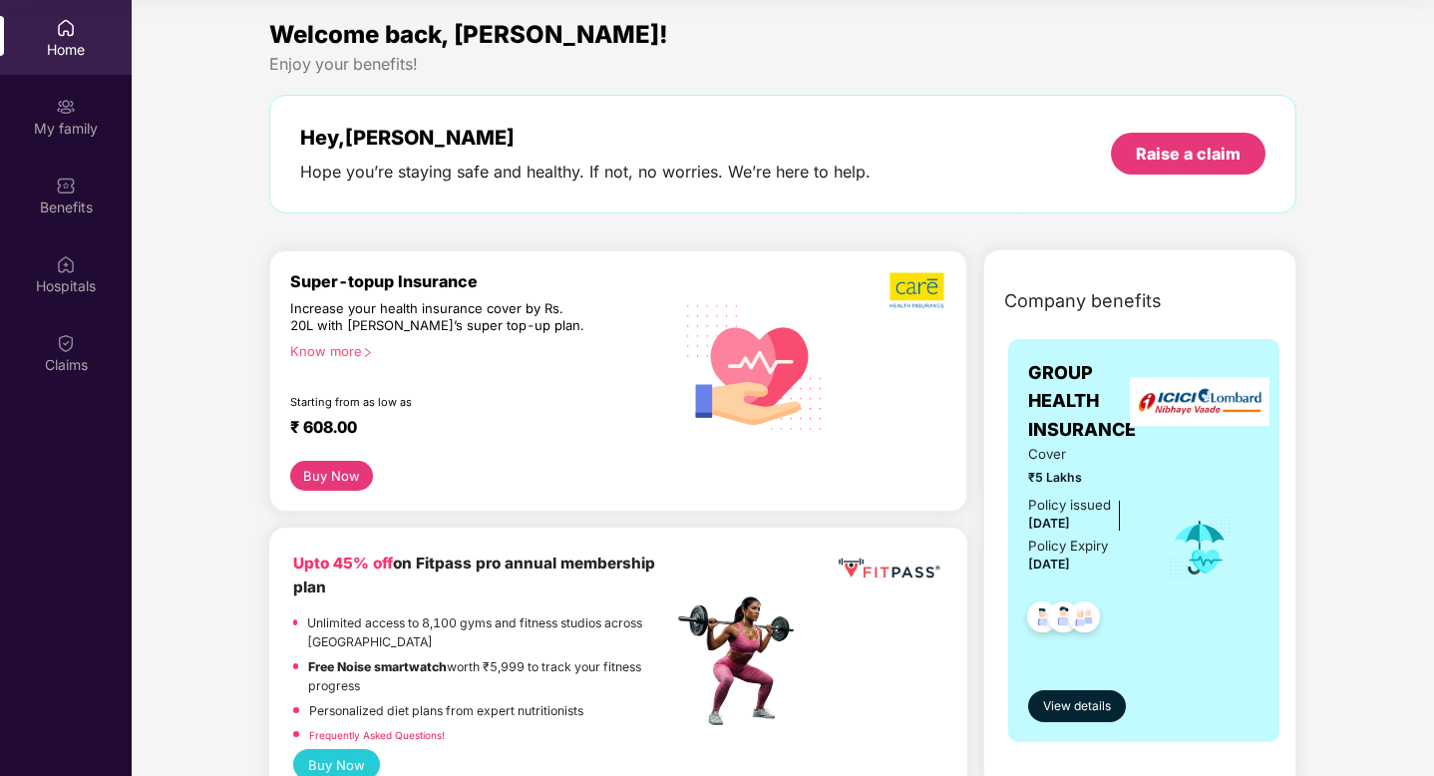
click at [348, 479] on button "Buy Now" at bounding box center [331, 476] width 83 height 30
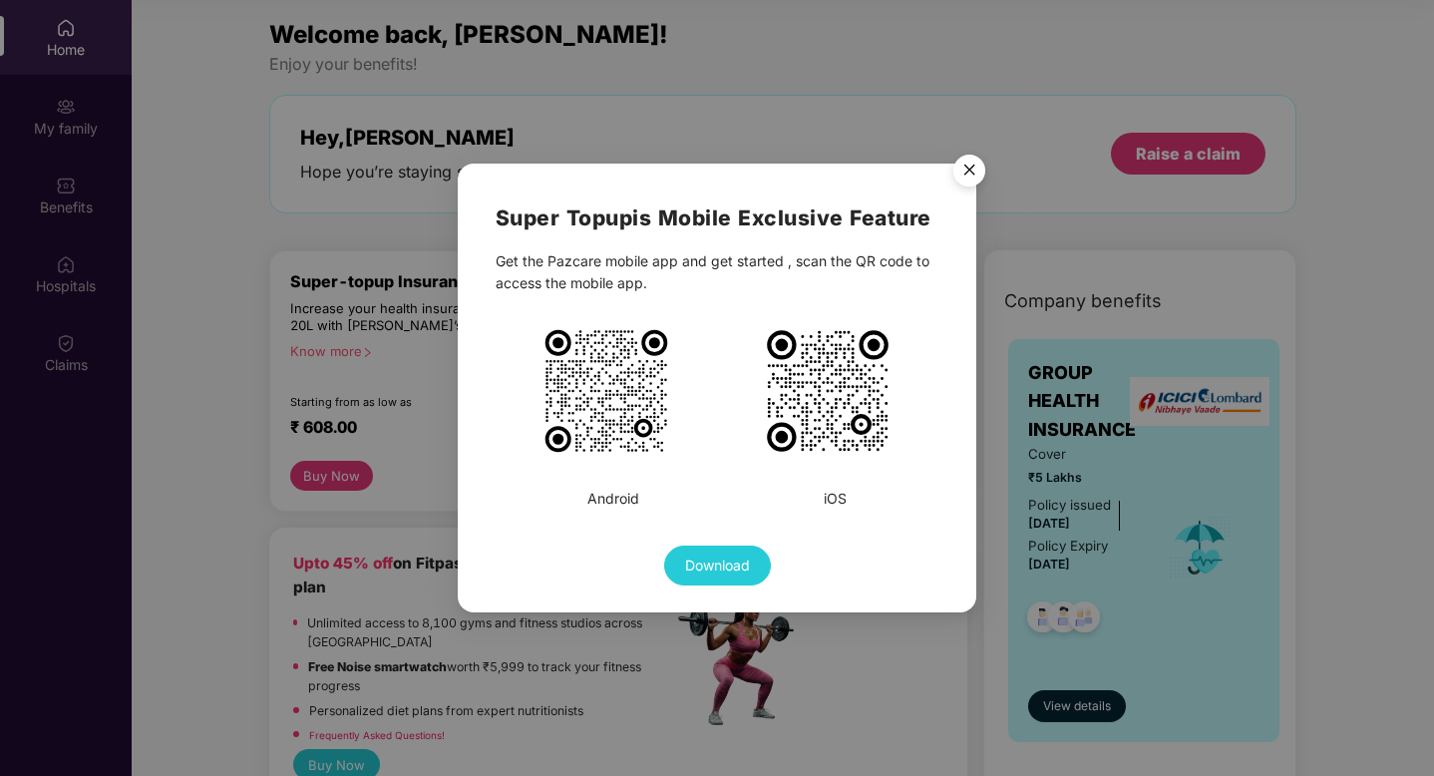
click at [972, 166] on img "Close" at bounding box center [970, 174] width 56 height 56
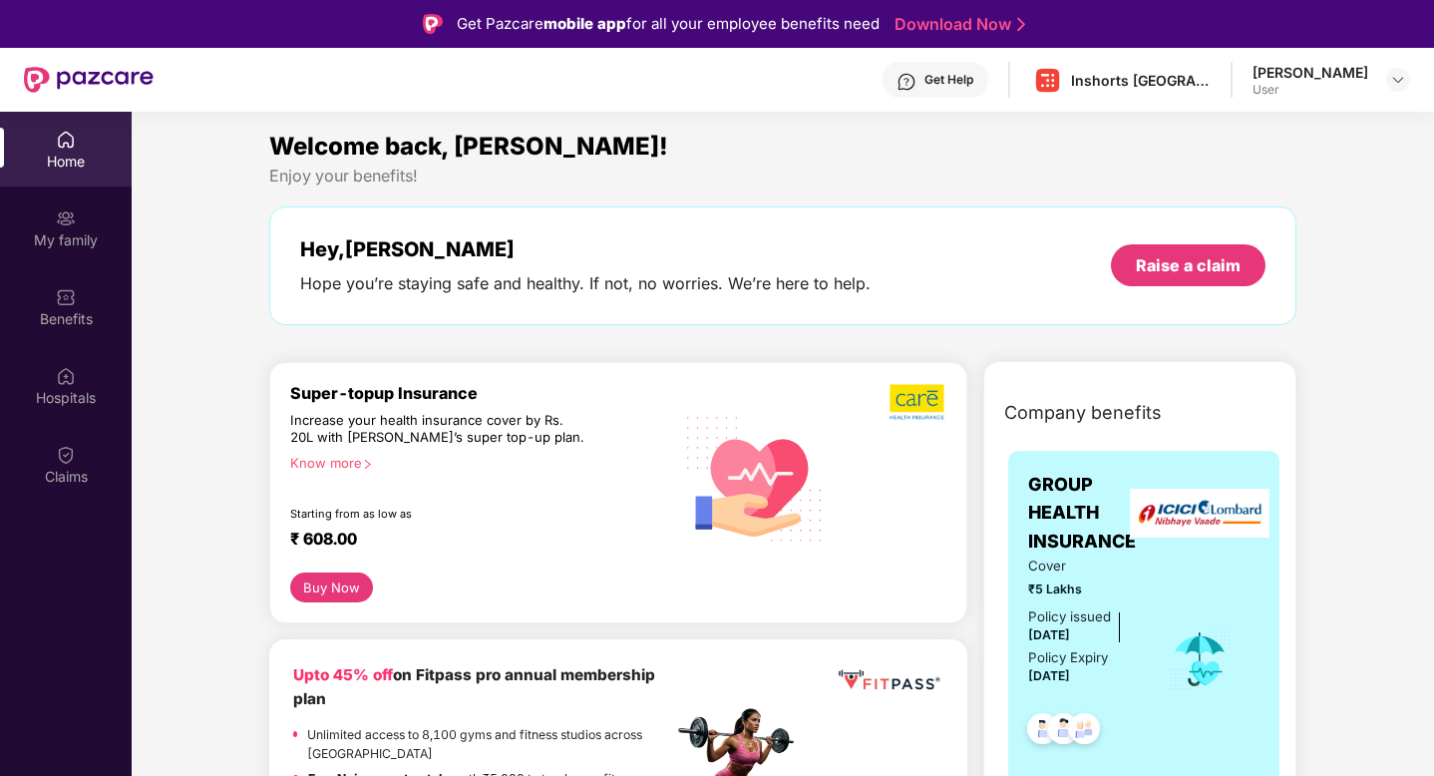
click at [973, 75] on div "Get Help" at bounding box center [949, 80] width 49 height 16
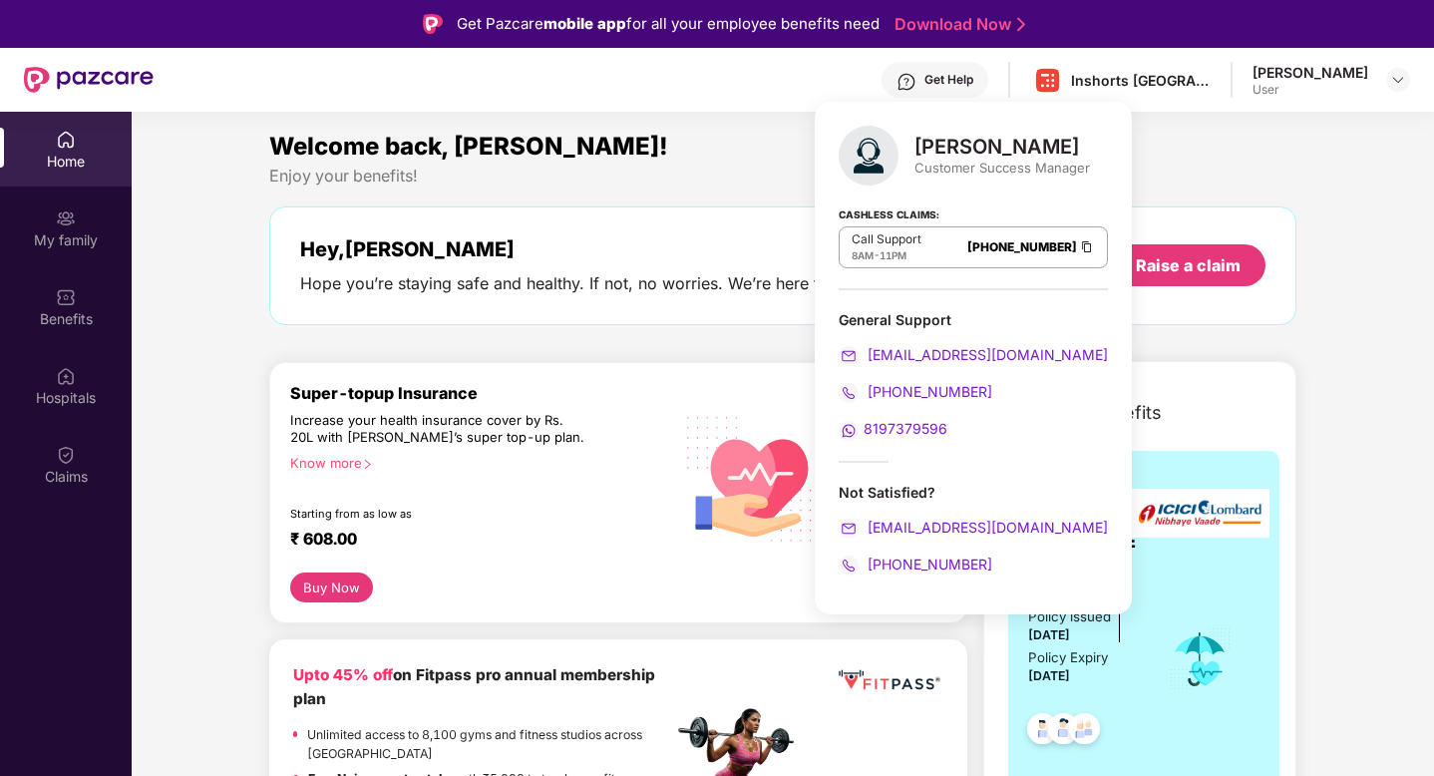
click at [1131, 164] on div "Welcome back, [PERSON_NAME]!" at bounding box center [783, 147] width 1028 height 38
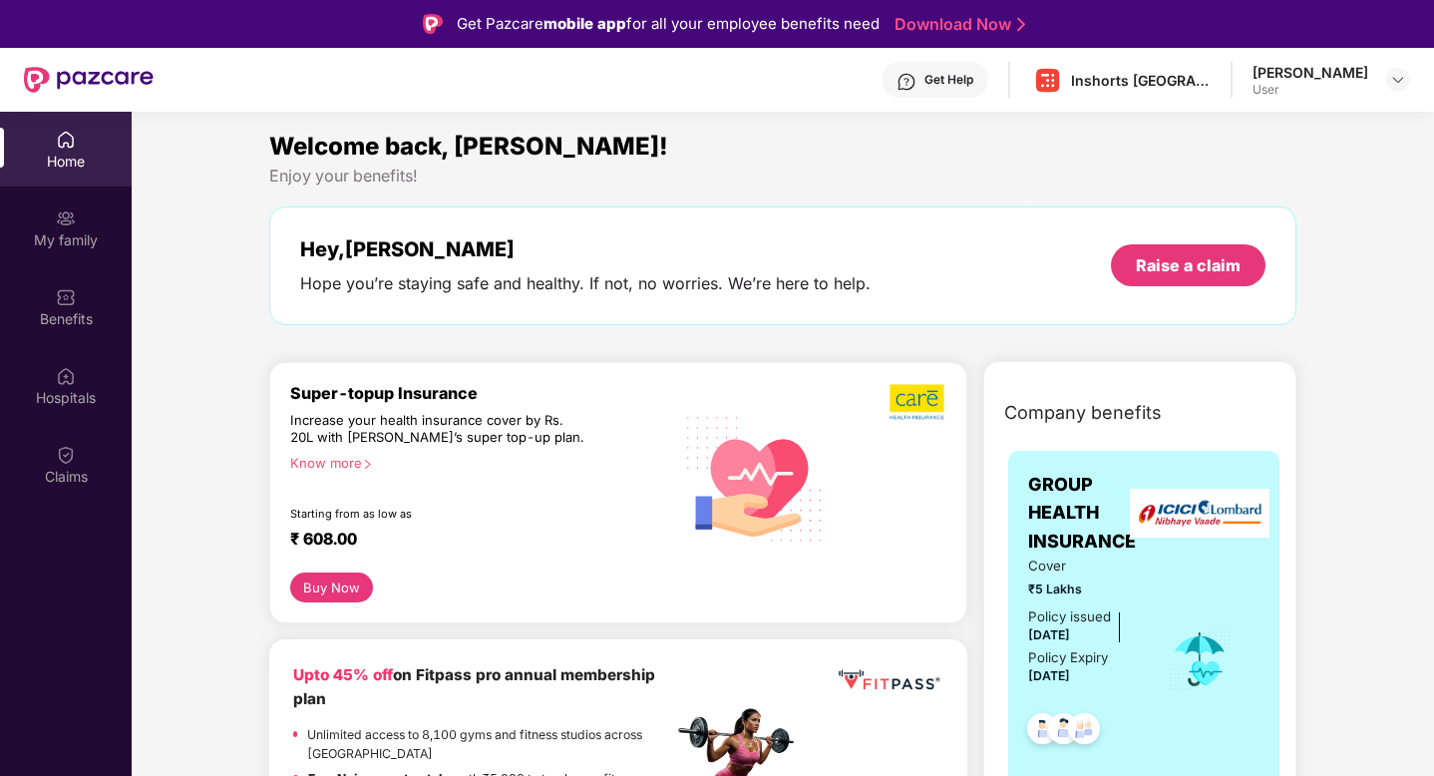
click at [337, 457] on div "Know more" at bounding box center [475, 462] width 371 height 14
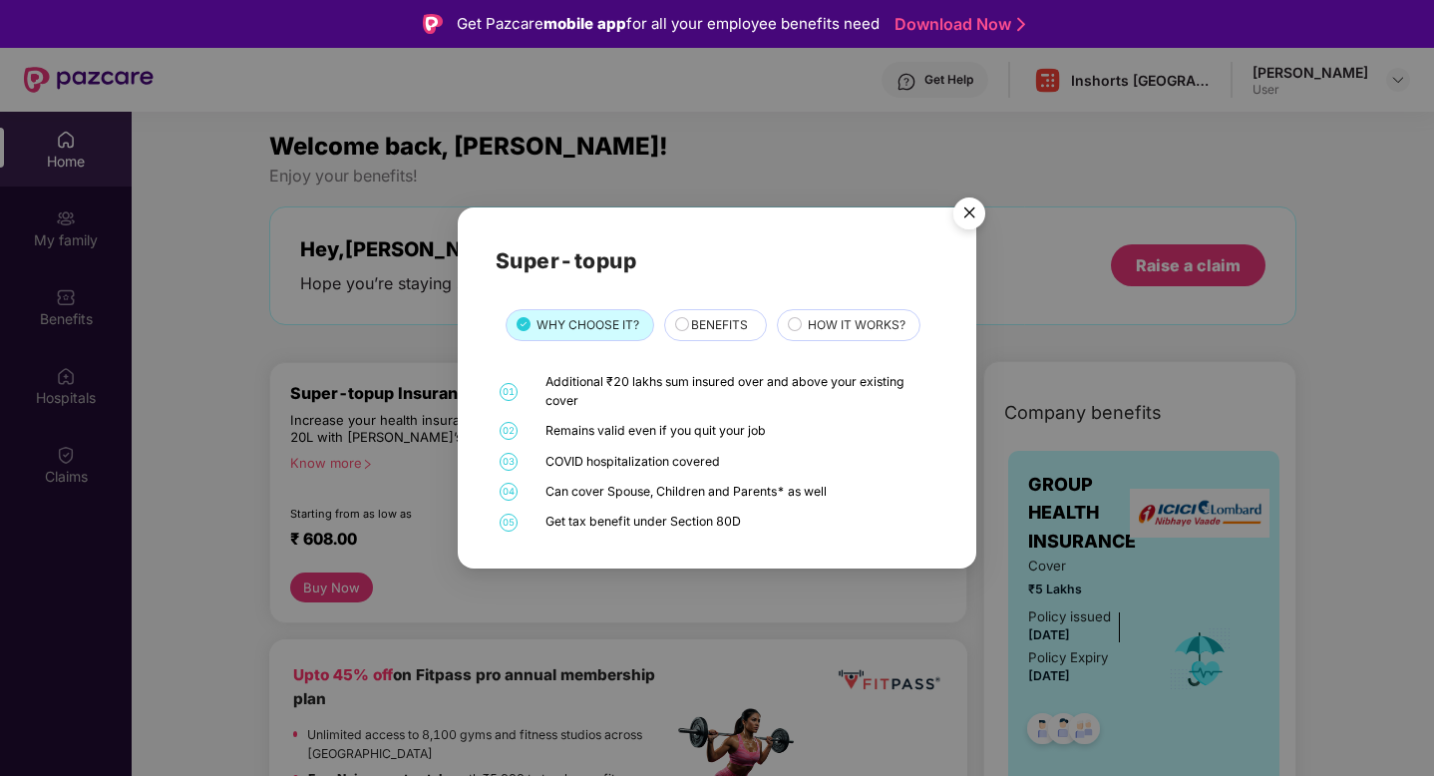
click at [705, 316] on span "BENEFITS" at bounding box center [719, 325] width 57 height 19
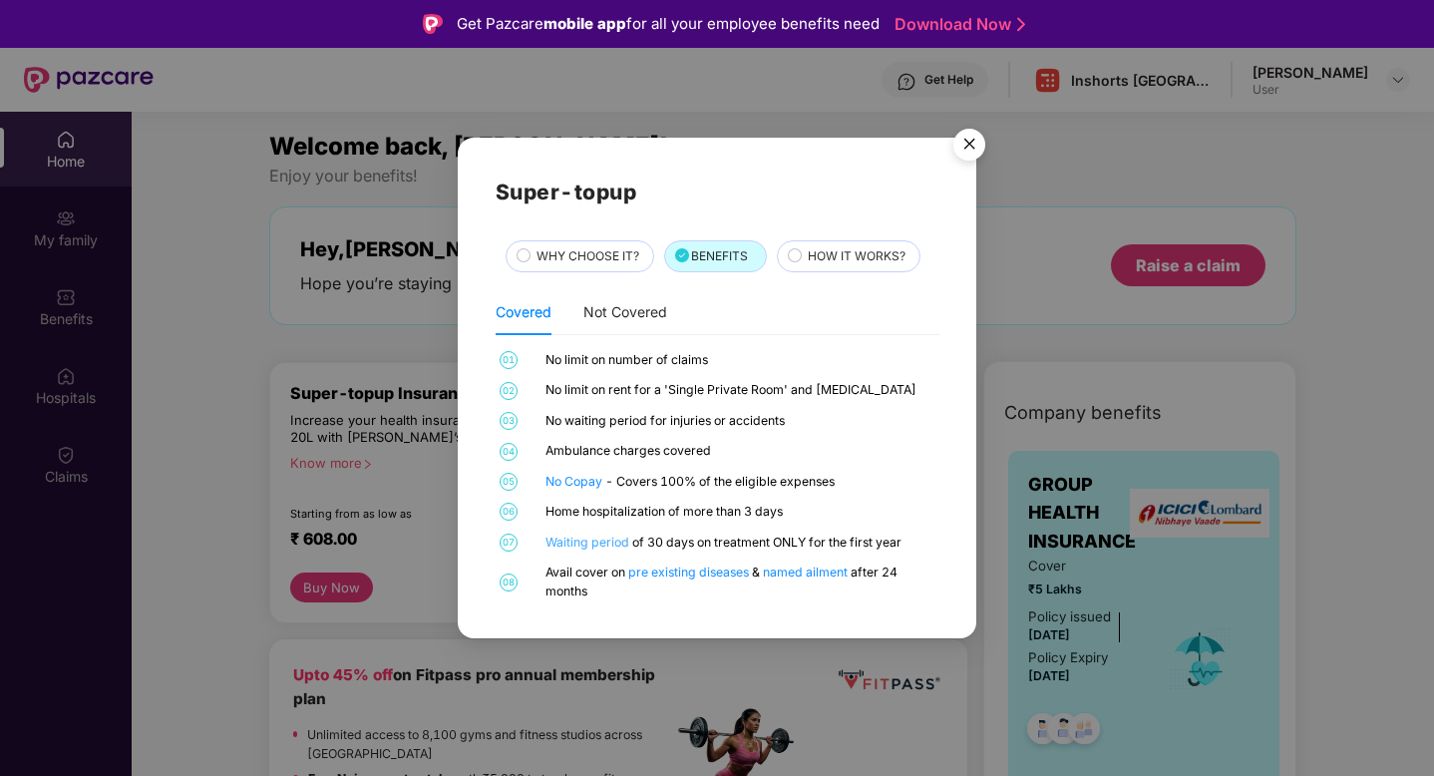
click at [600, 540] on link "Waiting period" at bounding box center [589, 542] width 87 height 15
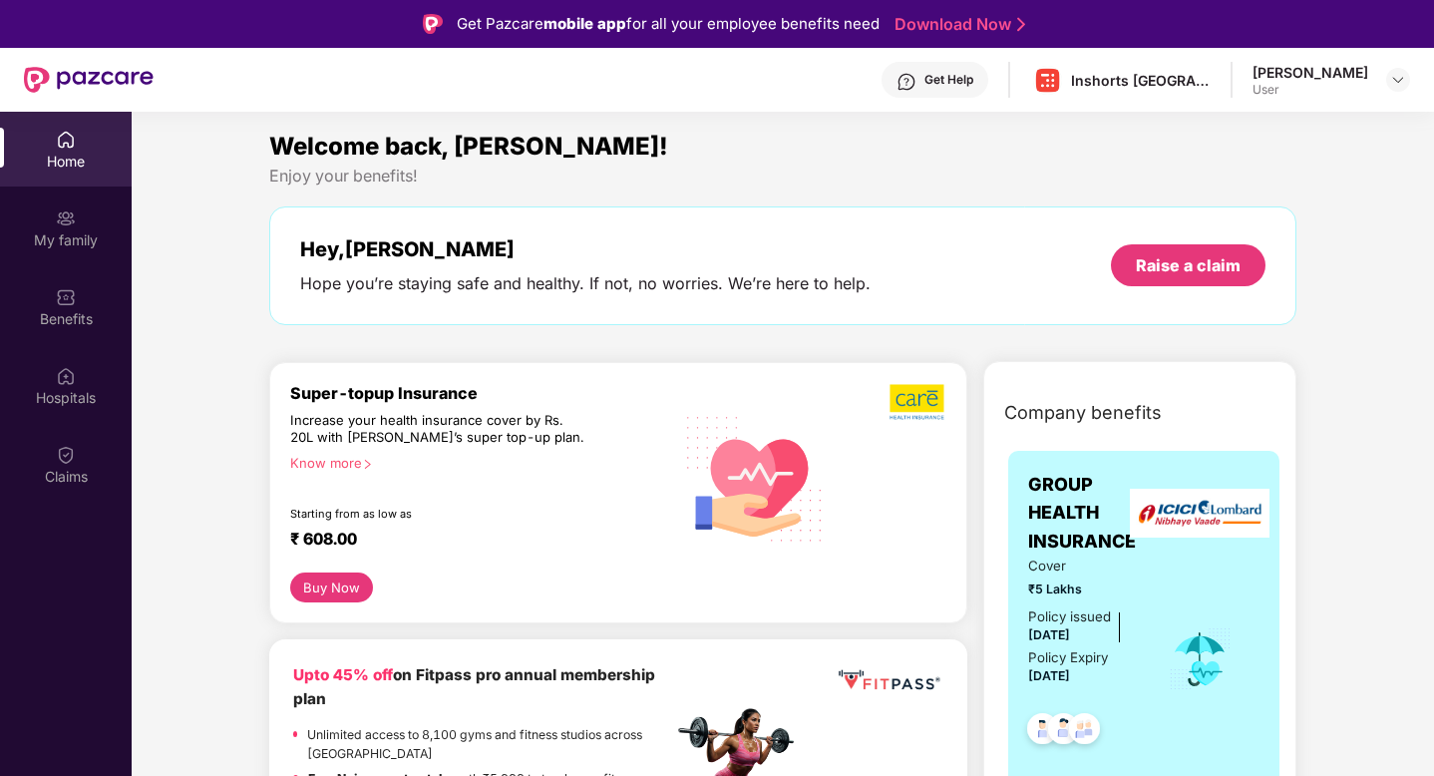
click at [339, 593] on button "Buy Now" at bounding box center [331, 588] width 83 height 30
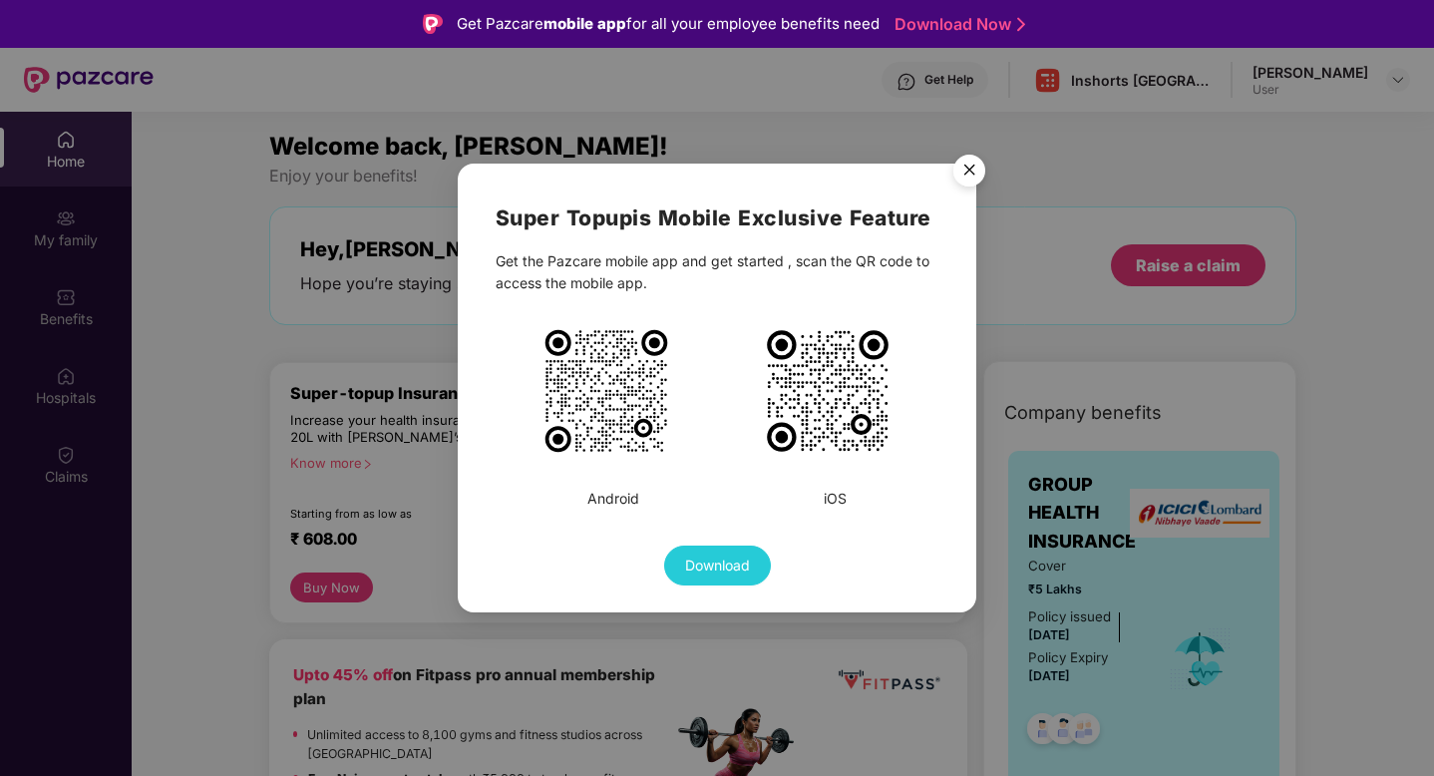
click at [956, 173] on img "Close" at bounding box center [970, 174] width 56 height 56
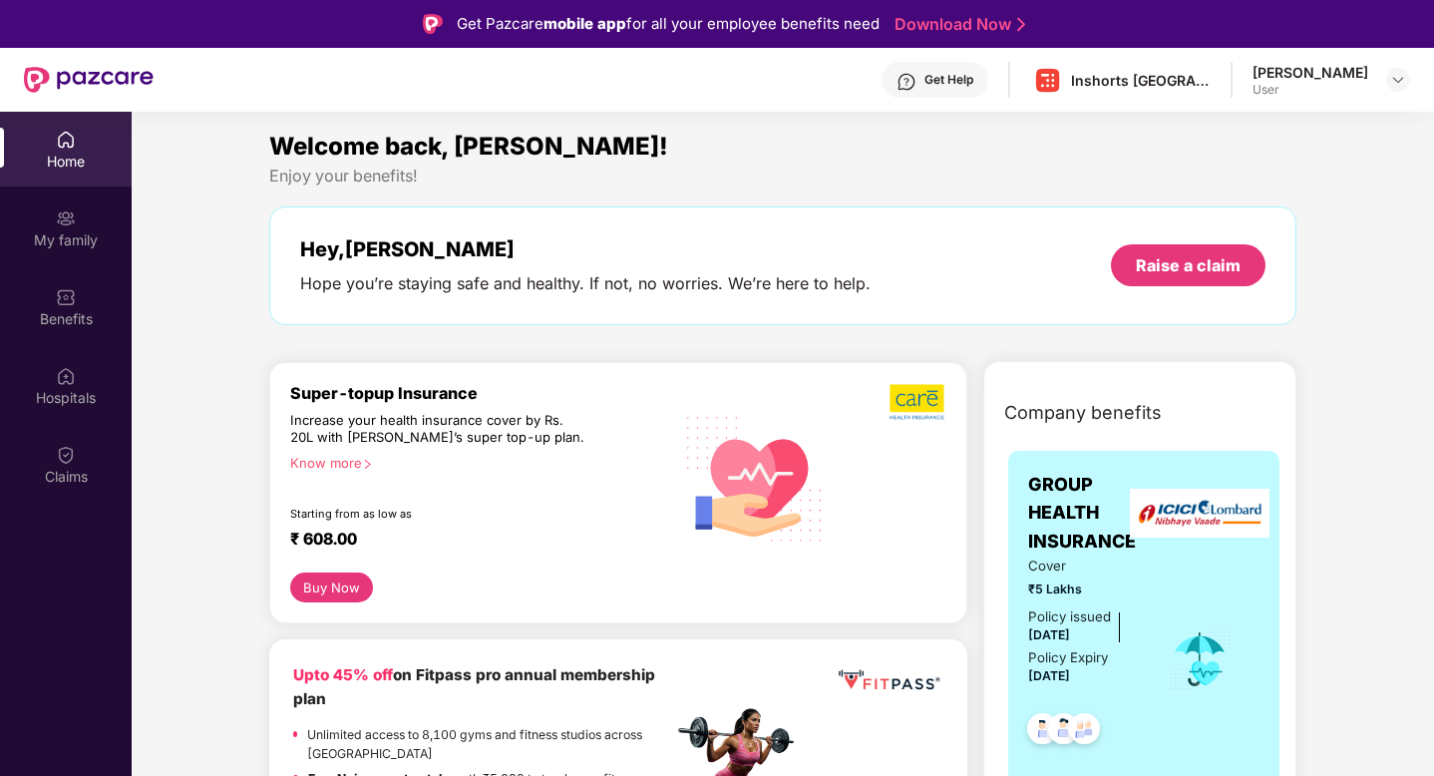
click at [352, 466] on div "Know more" at bounding box center [475, 462] width 371 height 14
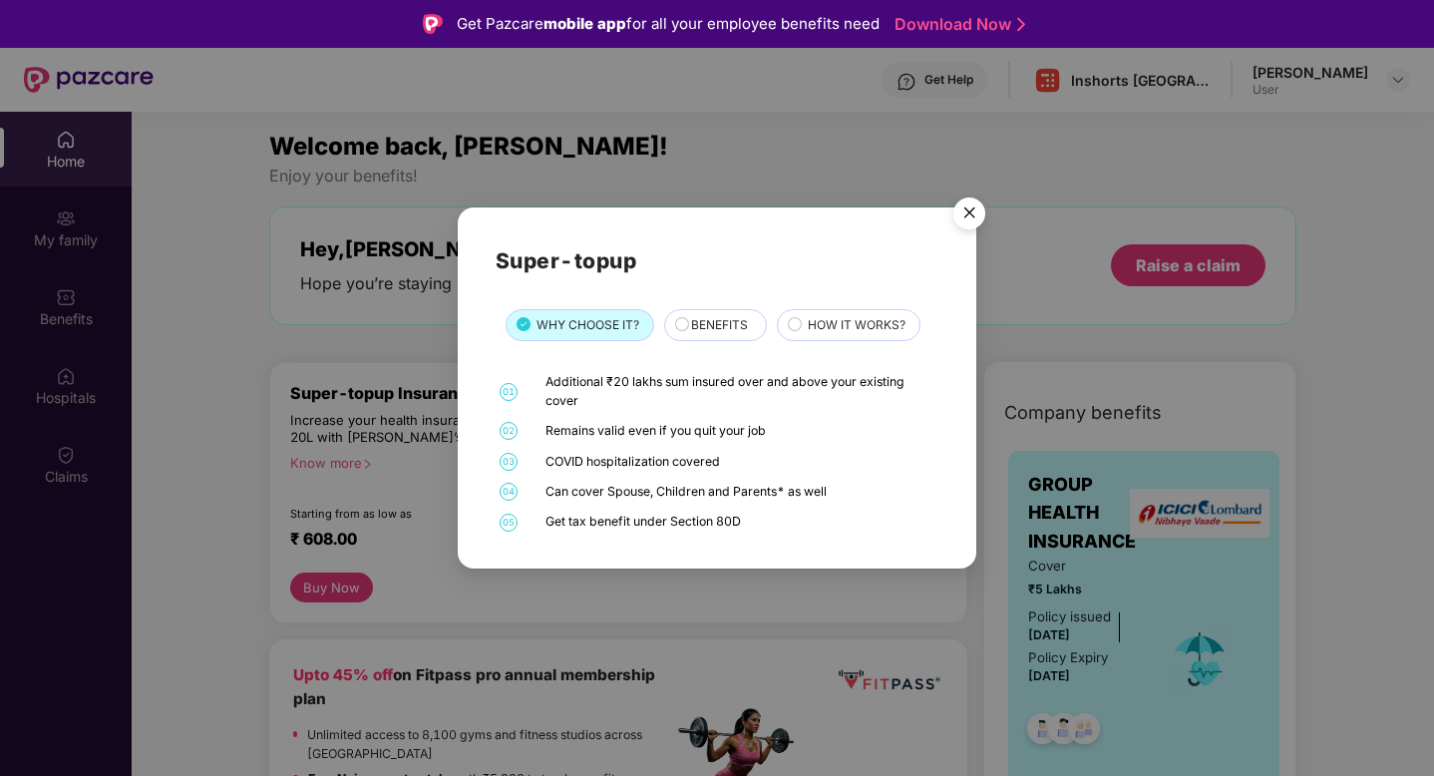
click at [971, 207] on img "Close" at bounding box center [970, 217] width 56 height 56
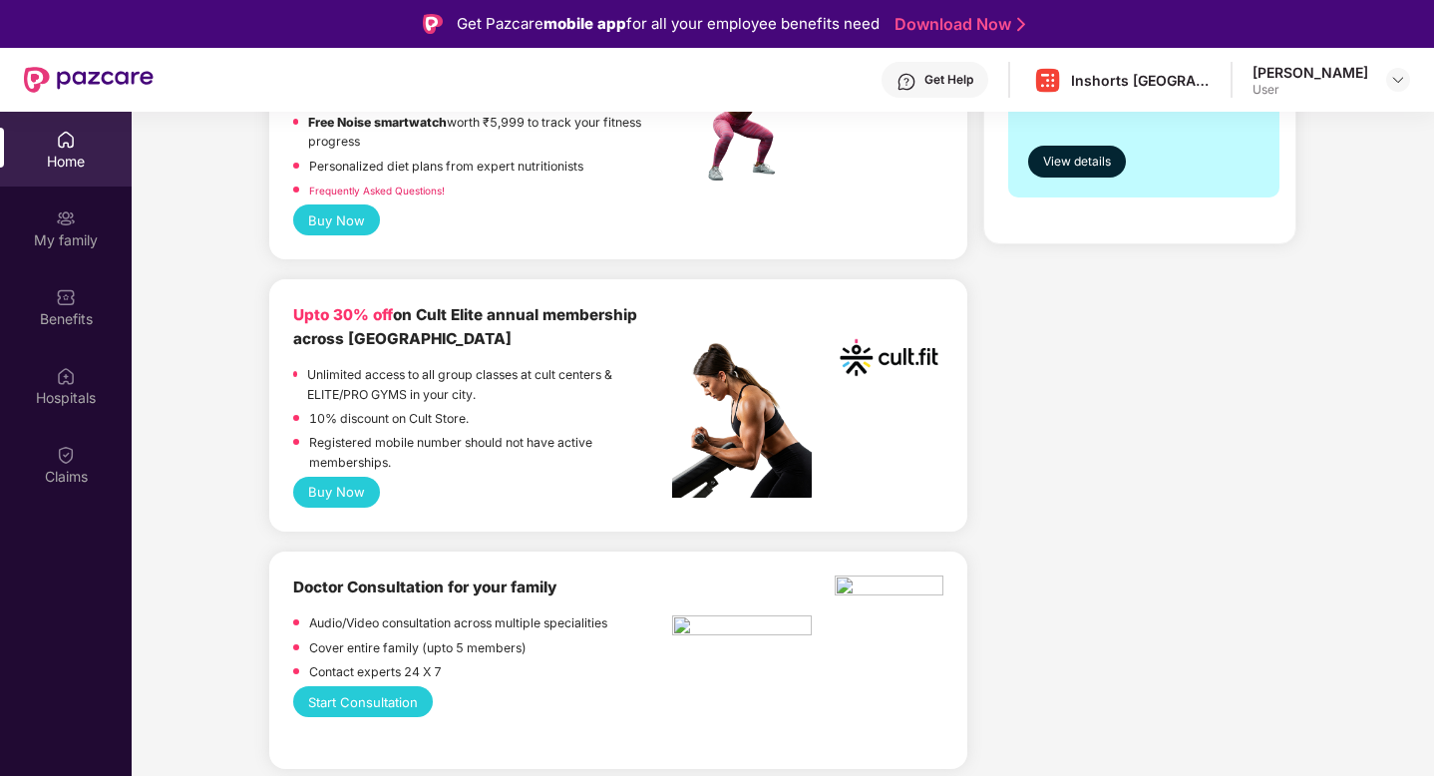
scroll to position [688, 0]
